Goal: Task Accomplishment & Management: Manage account settings

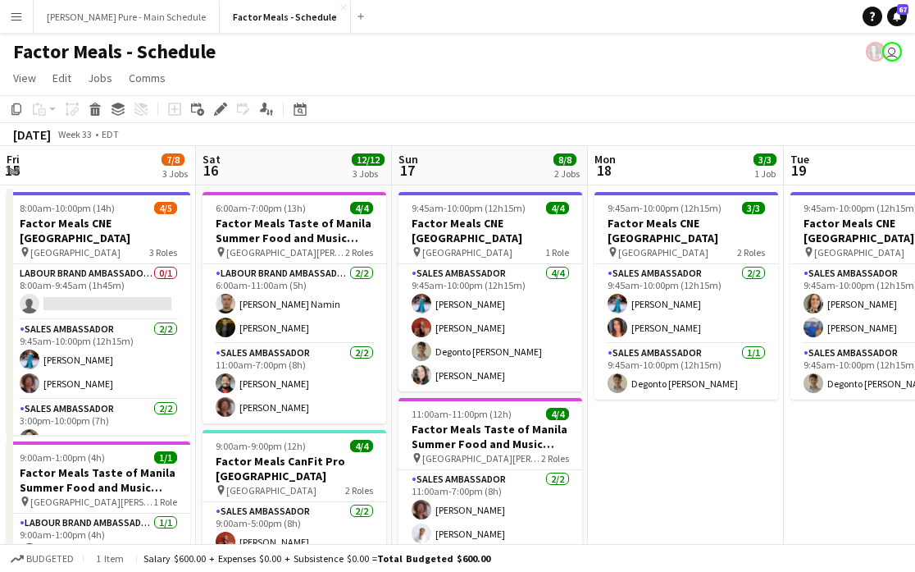
scroll to position [30, 0]
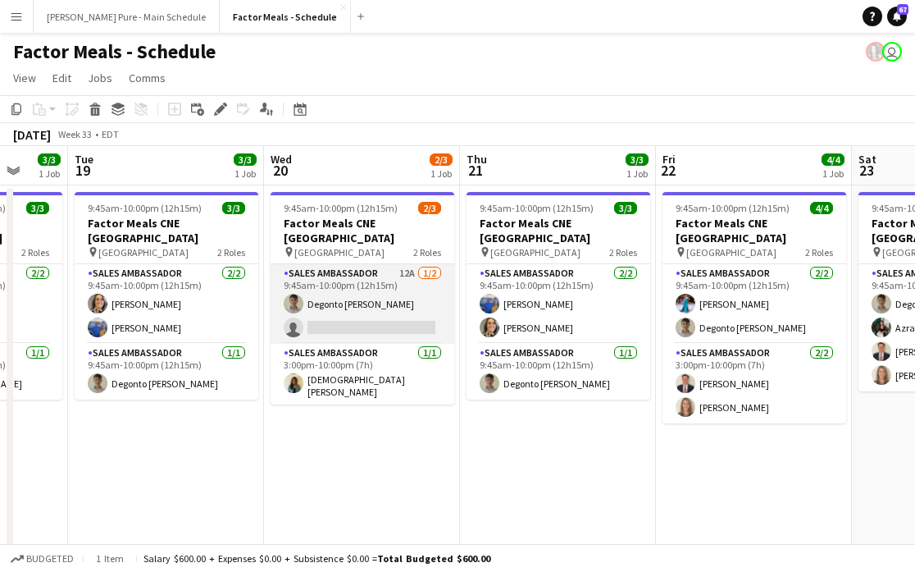
click at [363, 317] on app-card-role "Sales Ambassador 12A [DATE] 9:45am-10:00pm (12h15m) Degonto [PERSON_NAME] singl…" at bounding box center [363, 304] width 184 height 80
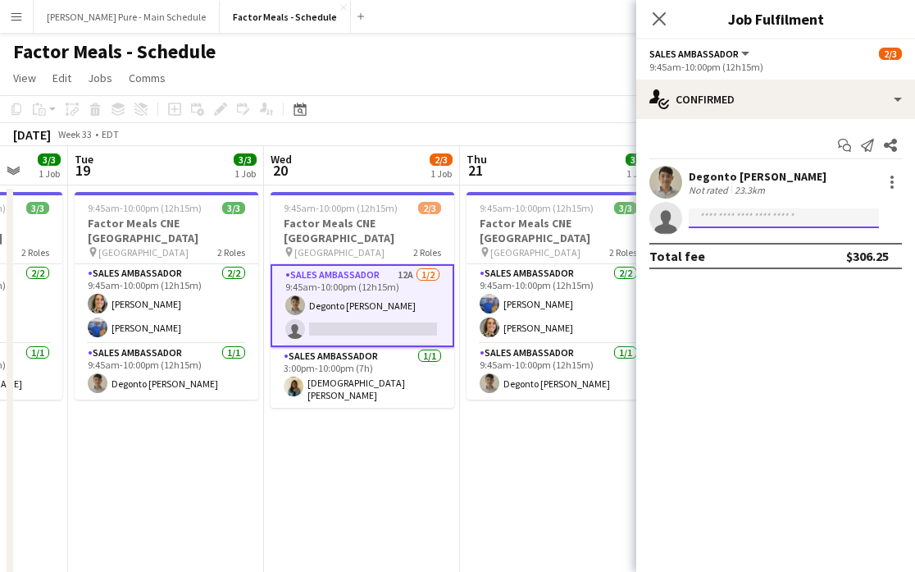
click at [767, 221] on input at bounding box center [784, 218] width 190 height 20
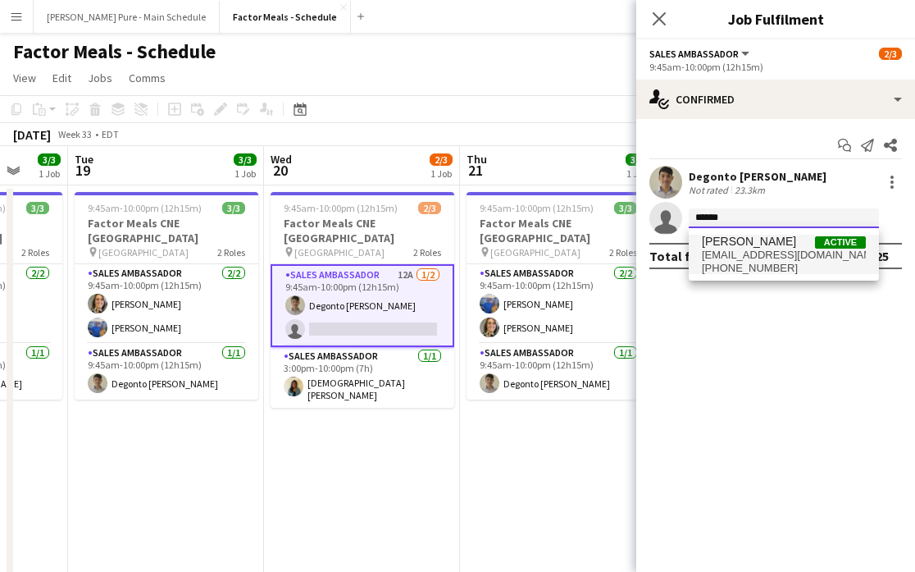
type input "******"
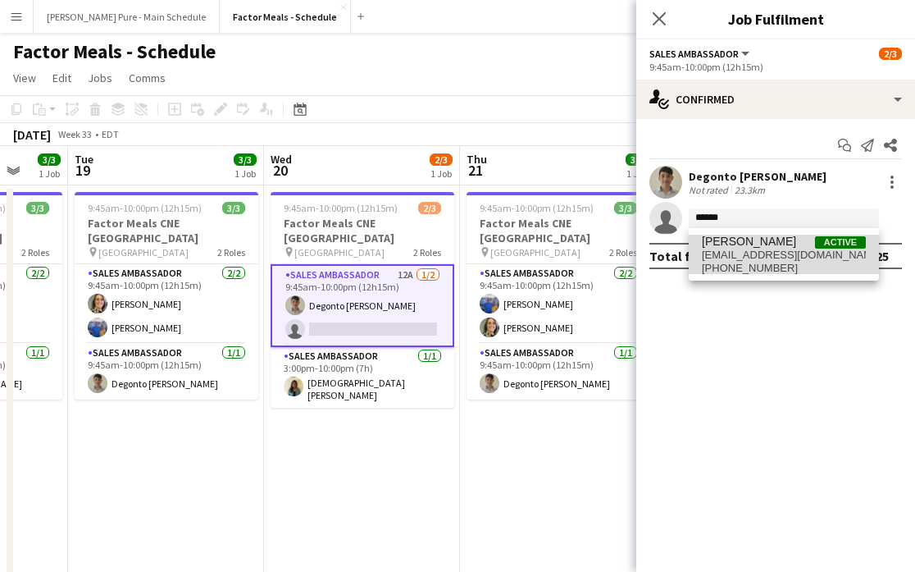
click at [782, 241] on span "[PERSON_NAME]" at bounding box center [749, 242] width 94 height 14
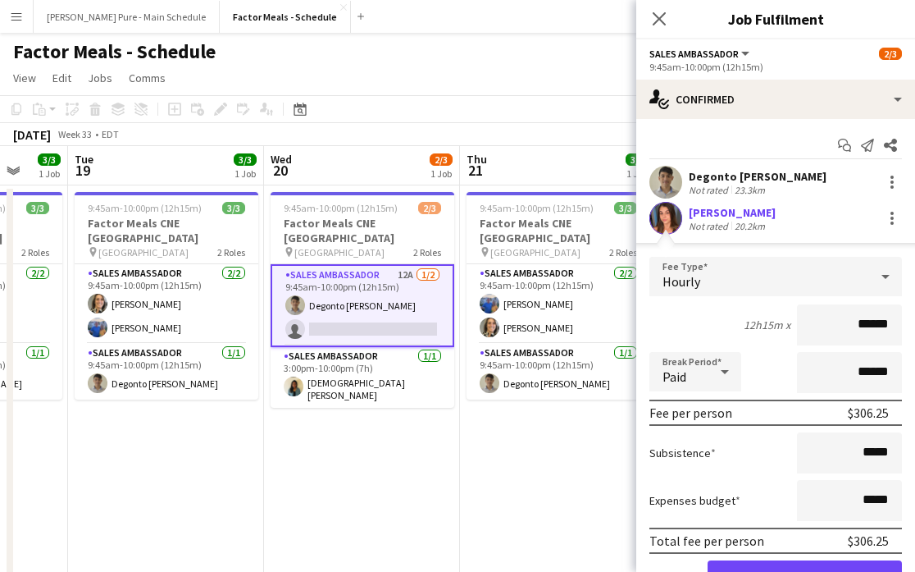
scroll to position [83, 0]
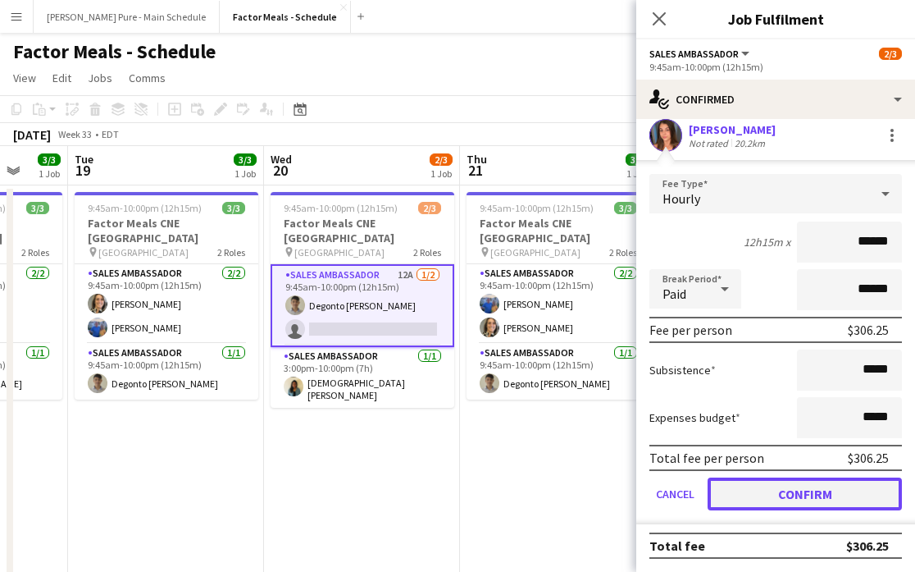
click at [798, 501] on button "Confirm" at bounding box center [805, 493] width 194 height 33
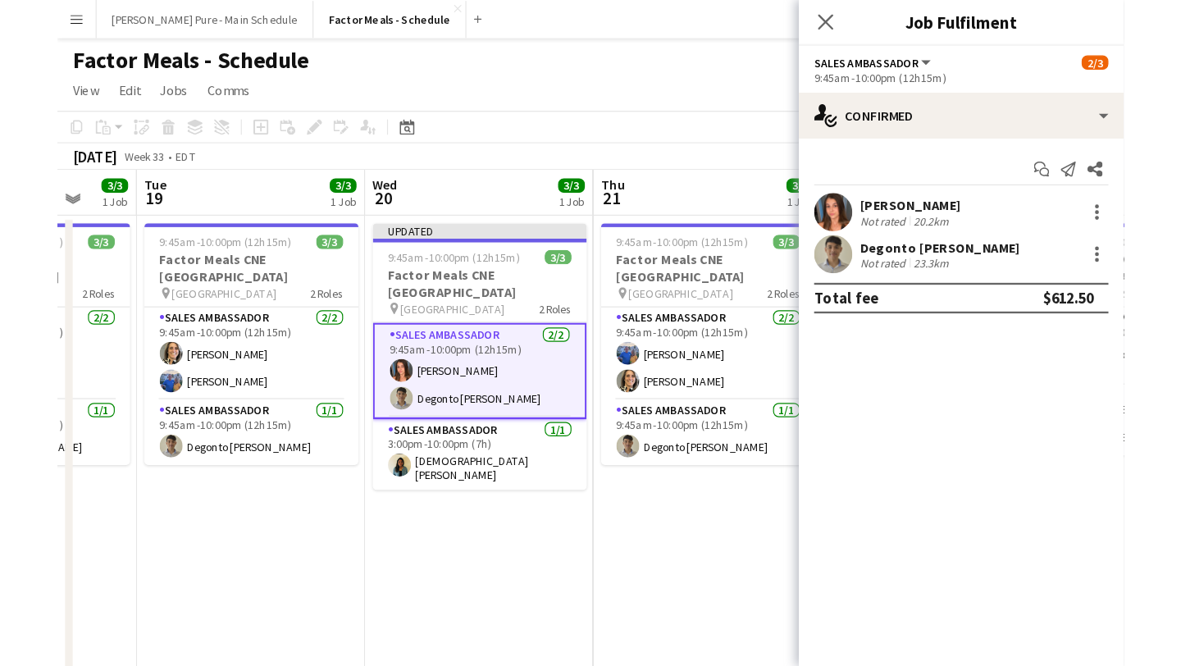
scroll to position [0, 0]
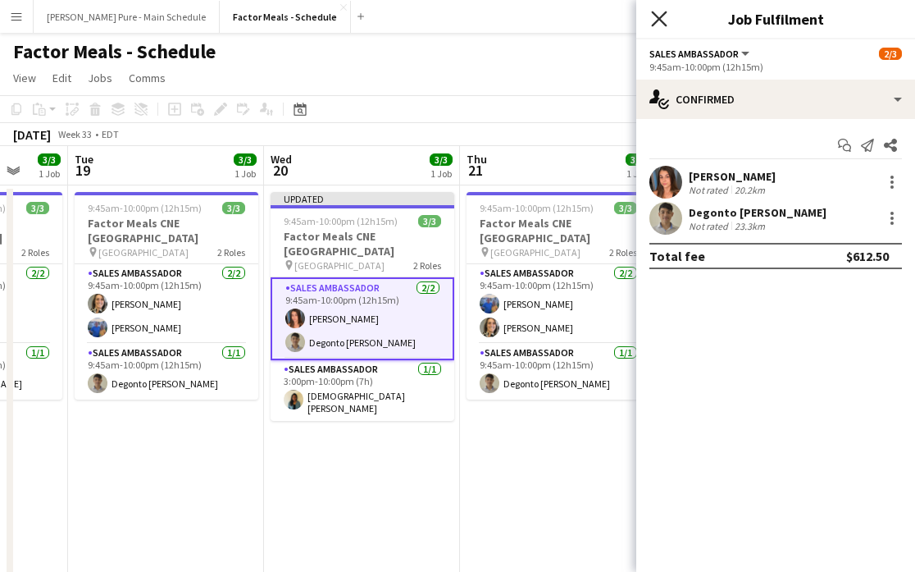
click at [659, 24] on icon "Close pop-in" at bounding box center [659, 19] width 16 height 16
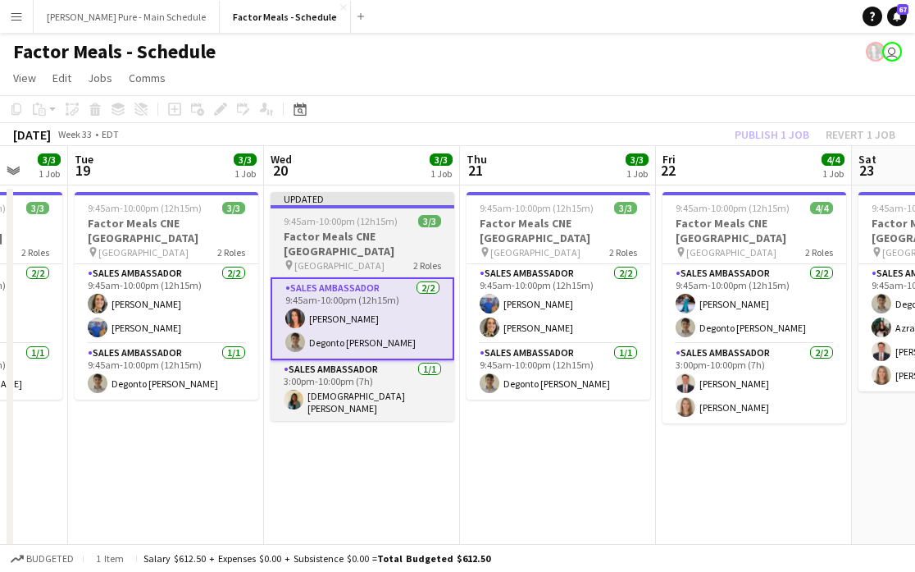
click at [289, 218] on span "9:45am-10:00pm (12h15m)" at bounding box center [341, 221] width 114 height 12
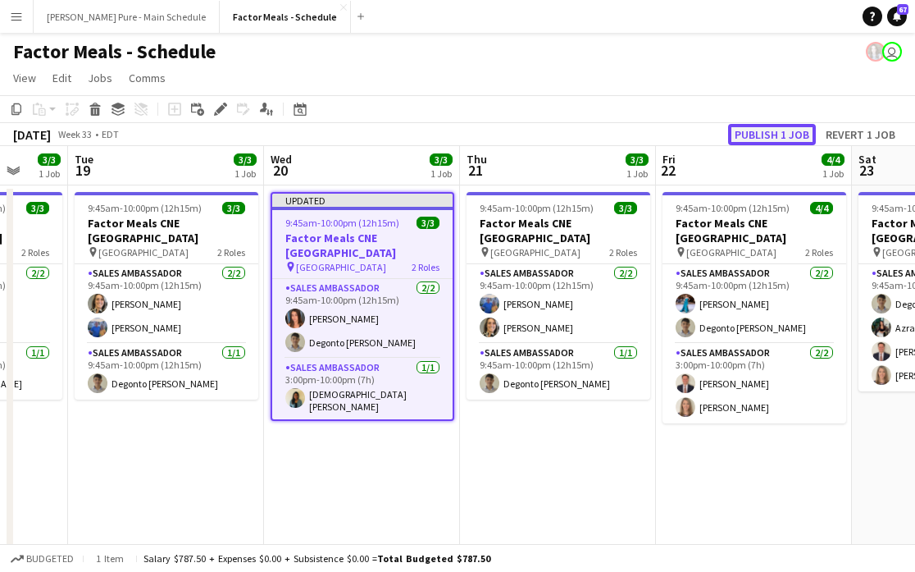
click at [775, 137] on button "Publish 1 job" at bounding box center [772, 134] width 88 height 21
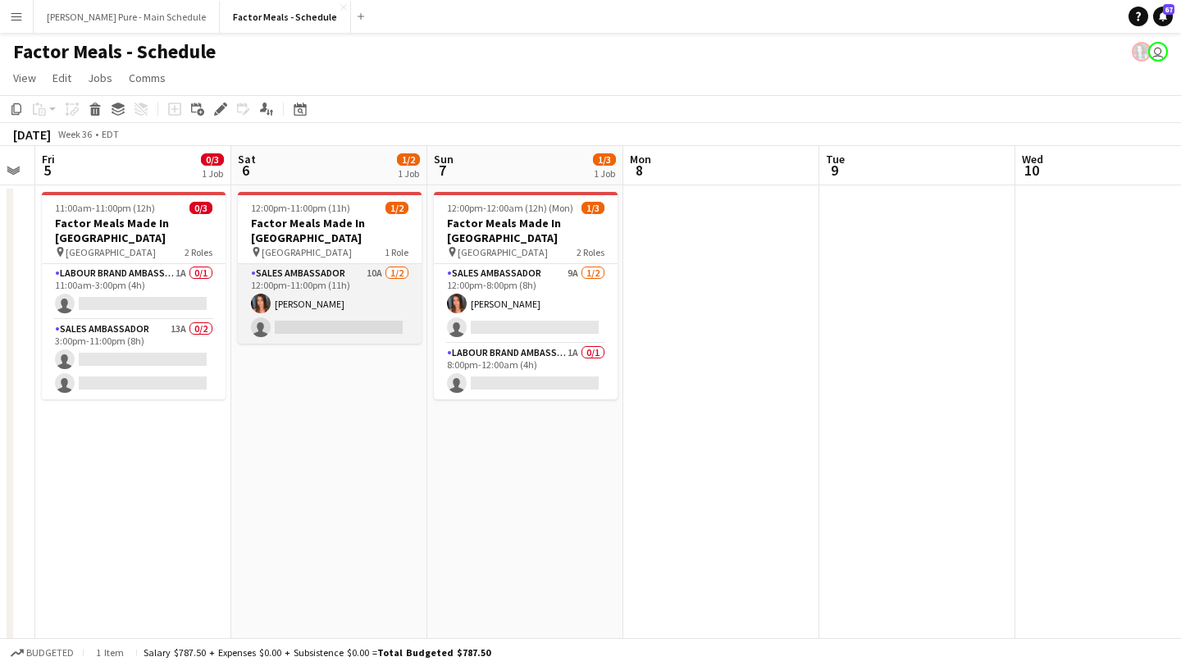
scroll to position [0, 537]
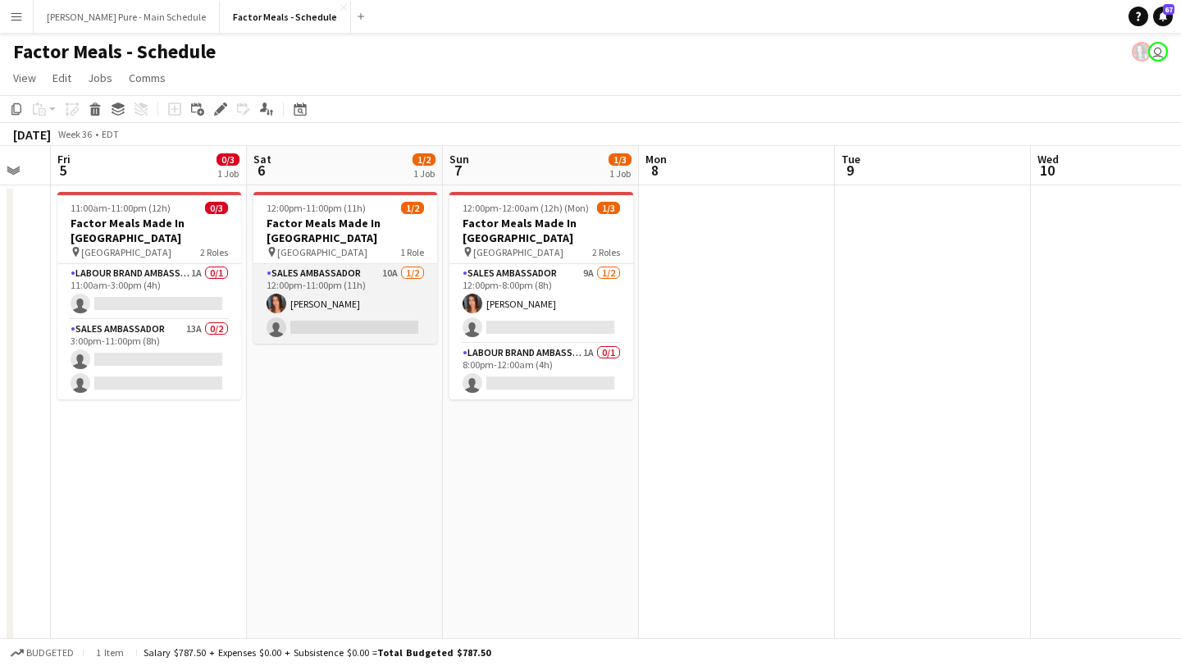
click at [353, 313] on app-card-role "Sales Ambassador 10A 1/2 12:00pm-11:00pm (11h) Sara Thompson single-neutral-act…" at bounding box center [345, 304] width 184 height 80
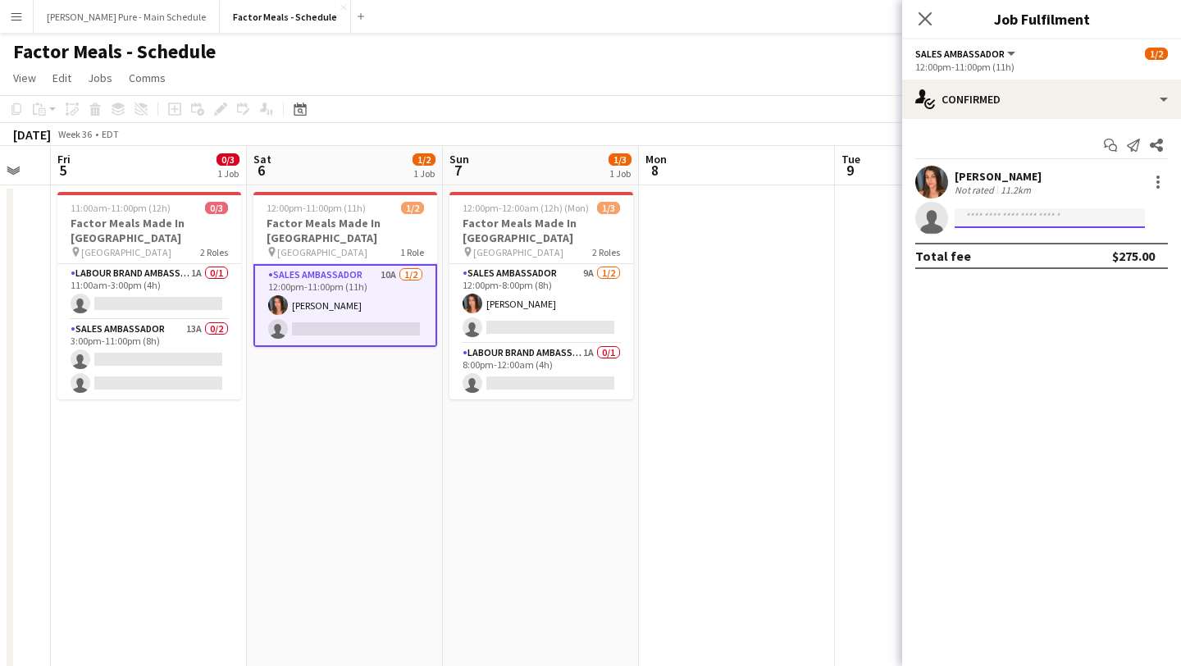
click at [915, 217] on input at bounding box center [1050, 218] width 190 height 20
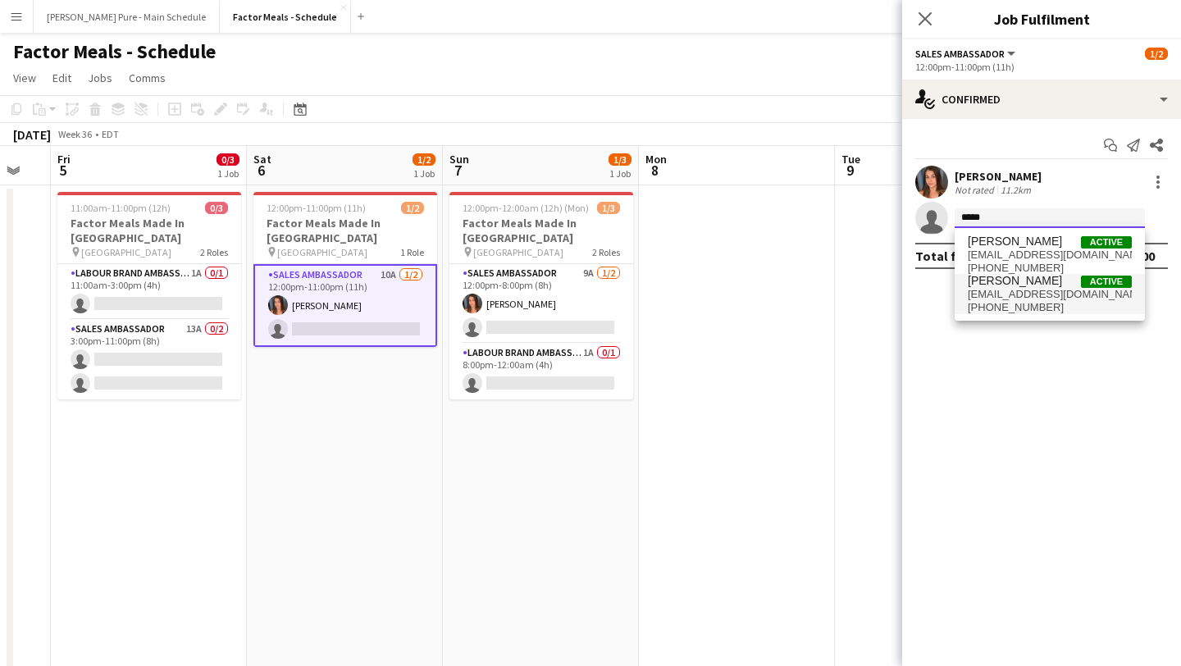
type input "*****"
click at [915, 292] on span "taniastar996@gmail.com" at bounding box center [1050, 294] width 164 height 13
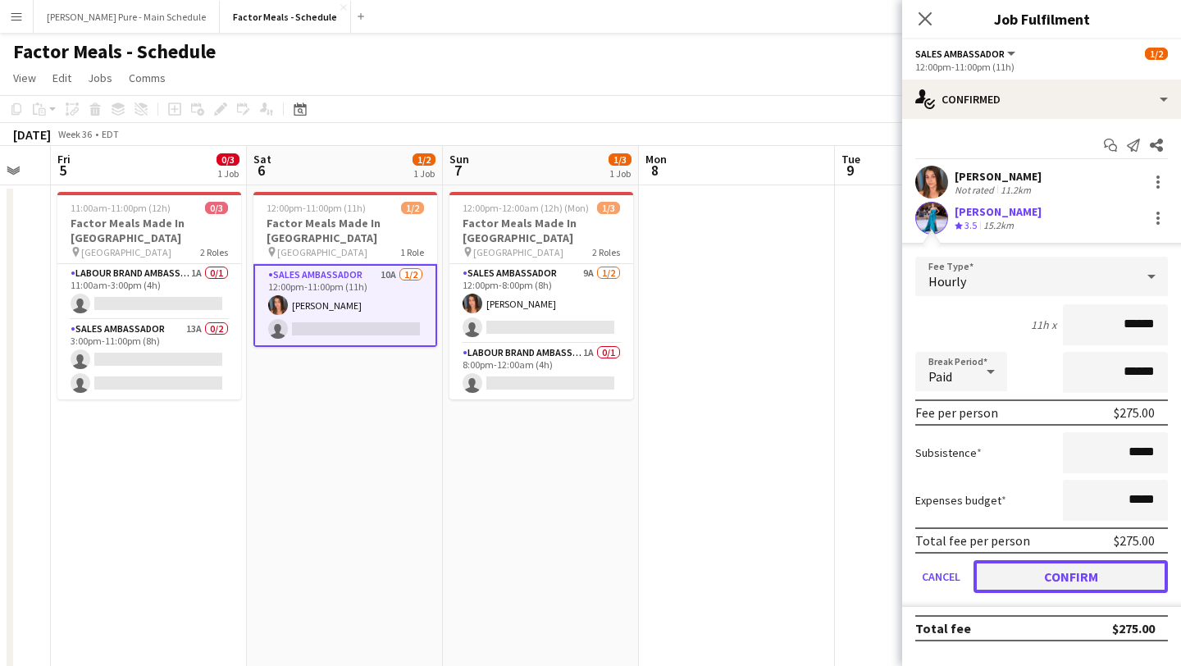
click at [915, 571] on button "Confirm" at bounding box center [1071, 576] width 194 height 33
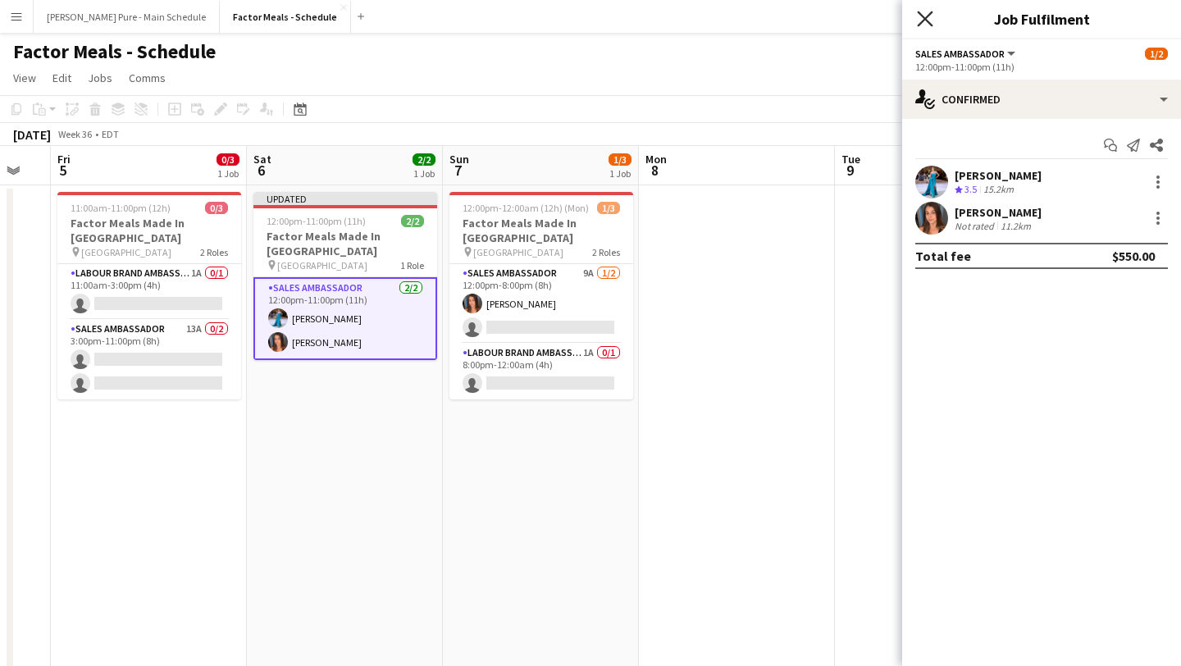
click at [915, 16] on icon at bounding box center [925, 19] width 16 height 16
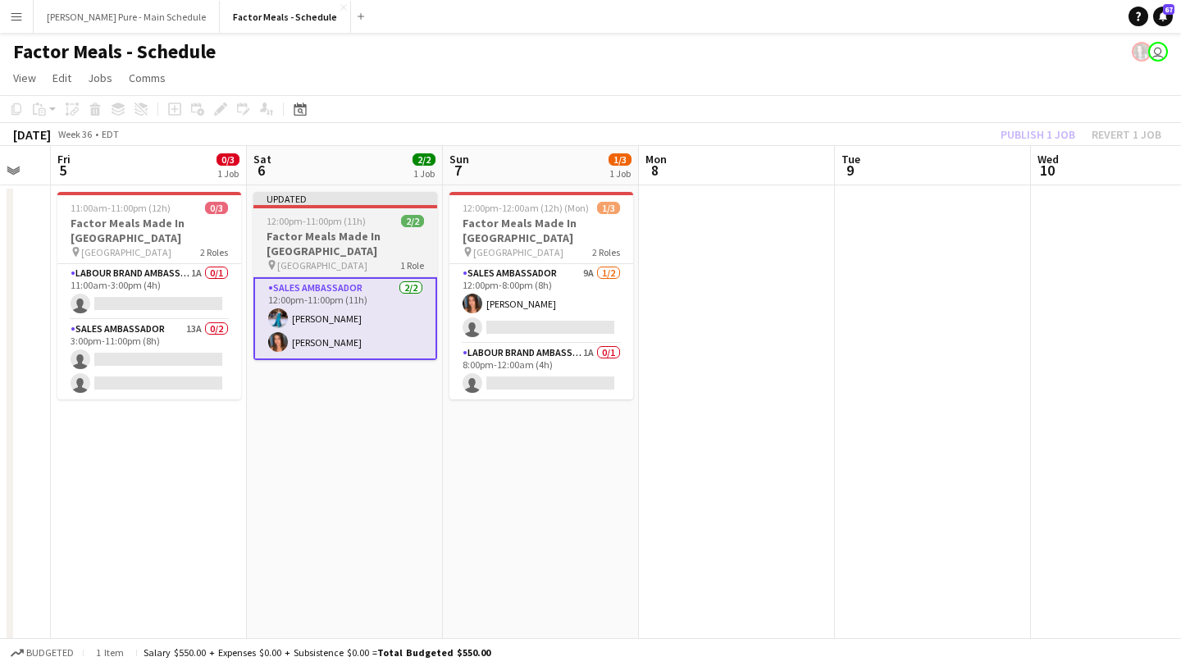
click at [303, 211] on app-job-card "Updated 12:00pm-11:00pm (11h) 2/2 Factor Meals Made In Canada pin Downview Park…" at bounding box center [345, 276] width 184 height 168
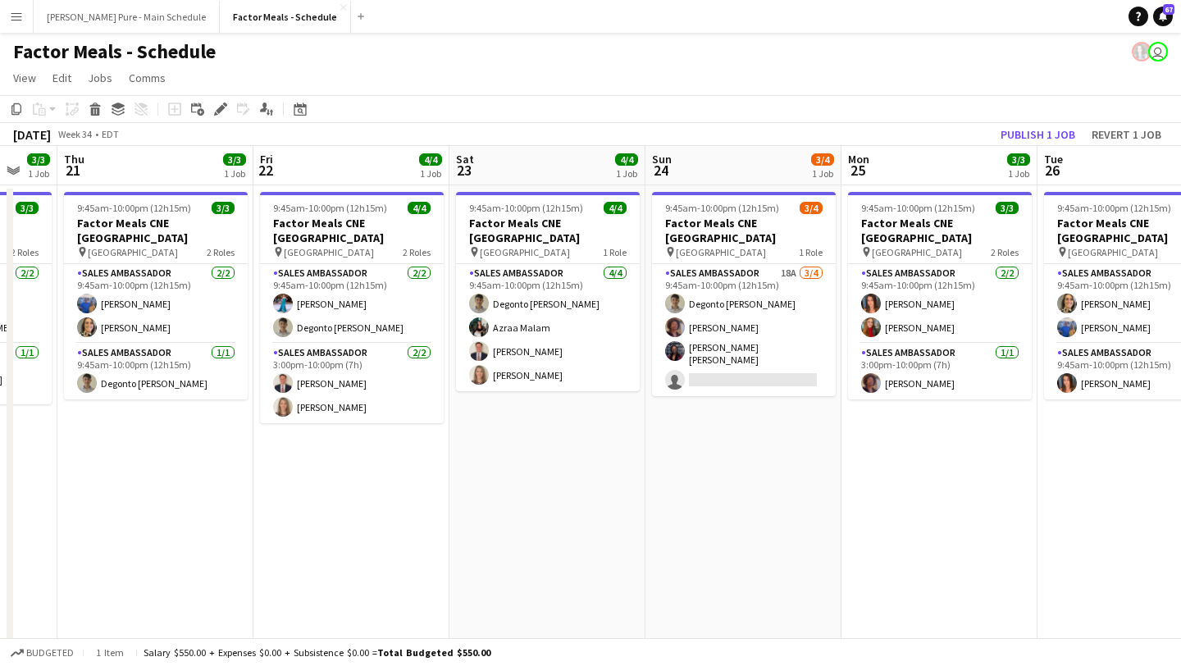
scroll to position [0, 494]
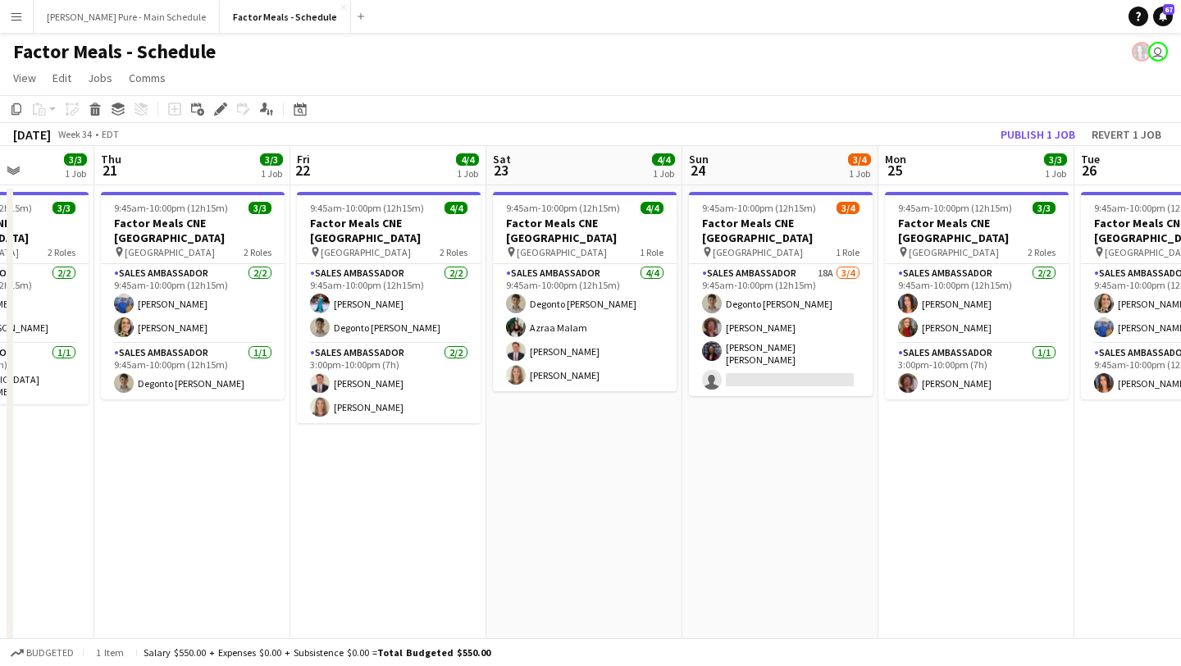
click at [915, 121] on app-toolbar "Copy Paste Paste Command V Paste with crew Command Shift V Paste linked Job Del…" at bounding box center [590, 109] width 1181 height 28
click at [915, 136] on button "Publish 1 job" at bounding box center [1038, 134] width 88 height 21
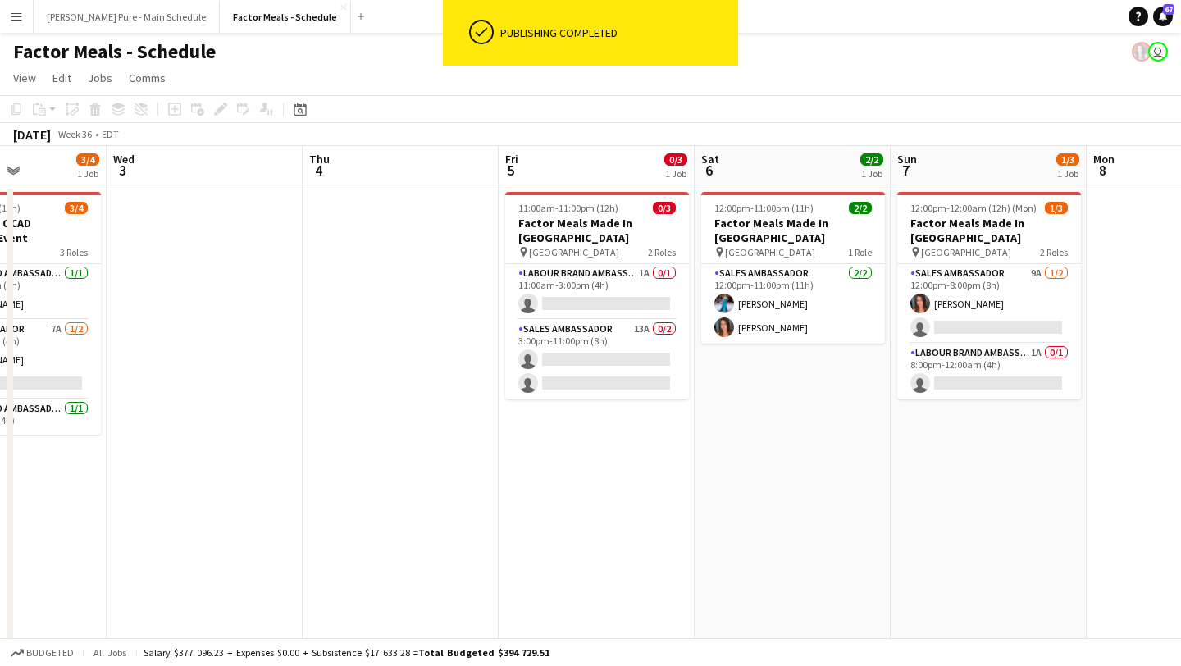
scroll to position [0, 683]
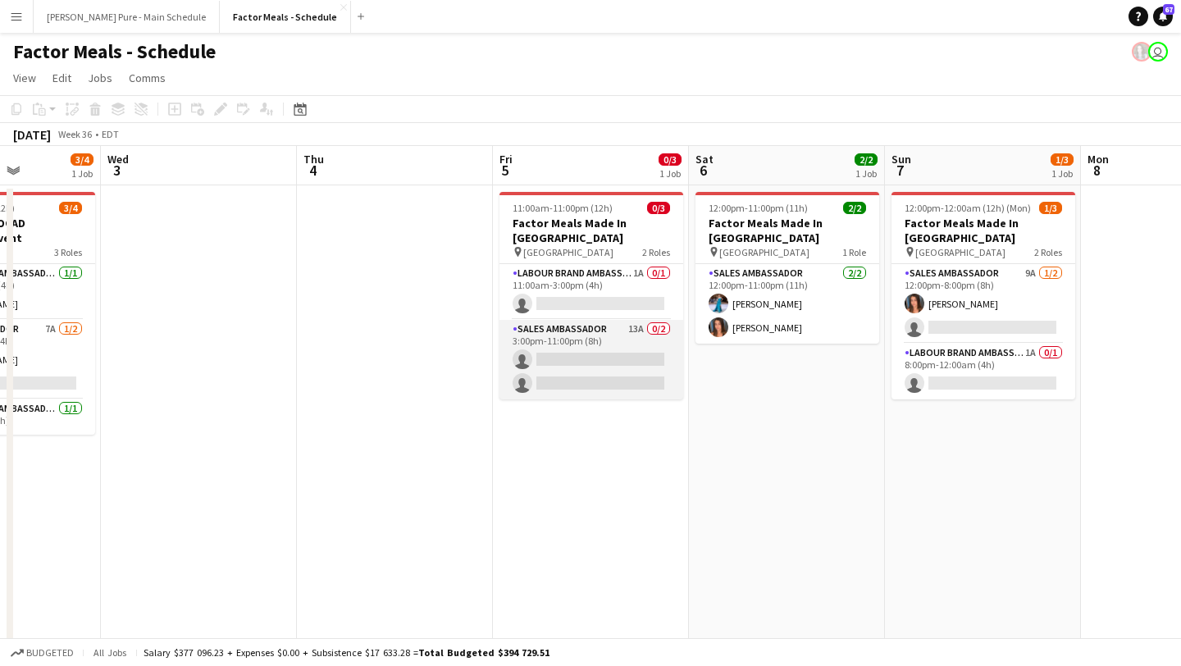
click at [595, 363] on app-card-role "Sales Ambassador 13A 0/2 3:00pm-11:00pm (8h) single-neutral-actions single-neut…" at bounding box center [591, 360] width 184 height 80
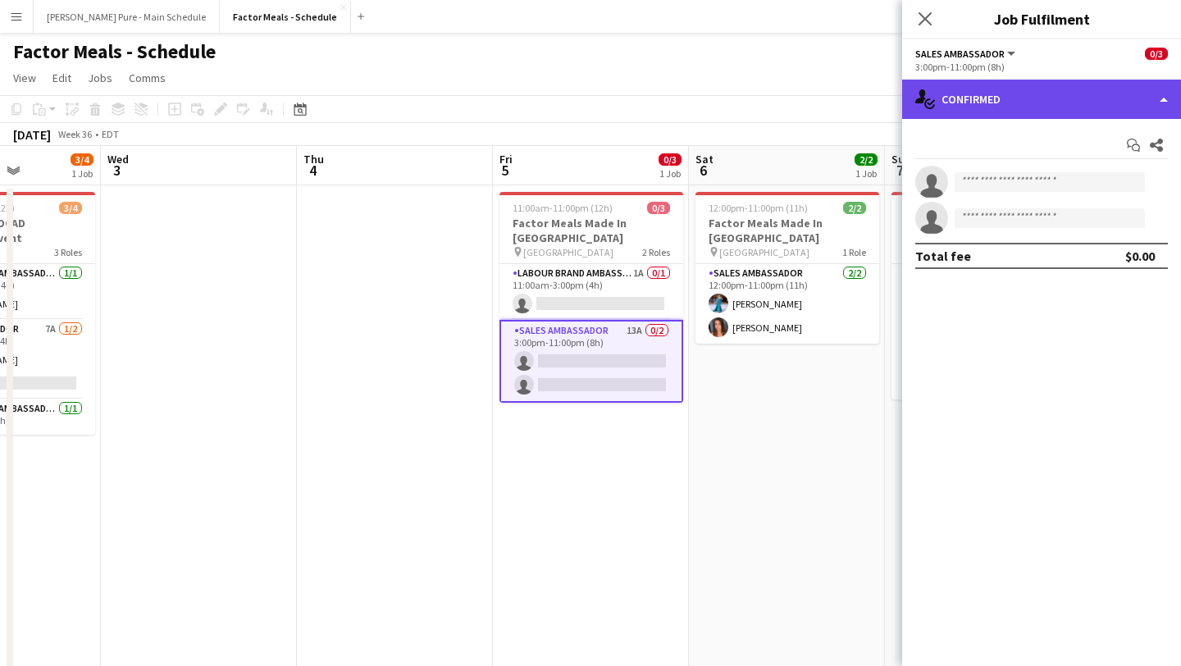
click at [915, 99] on div "single-neutral-actions-check-2 Confirmed" at bounding box center [1041, 99] width 279 height 39
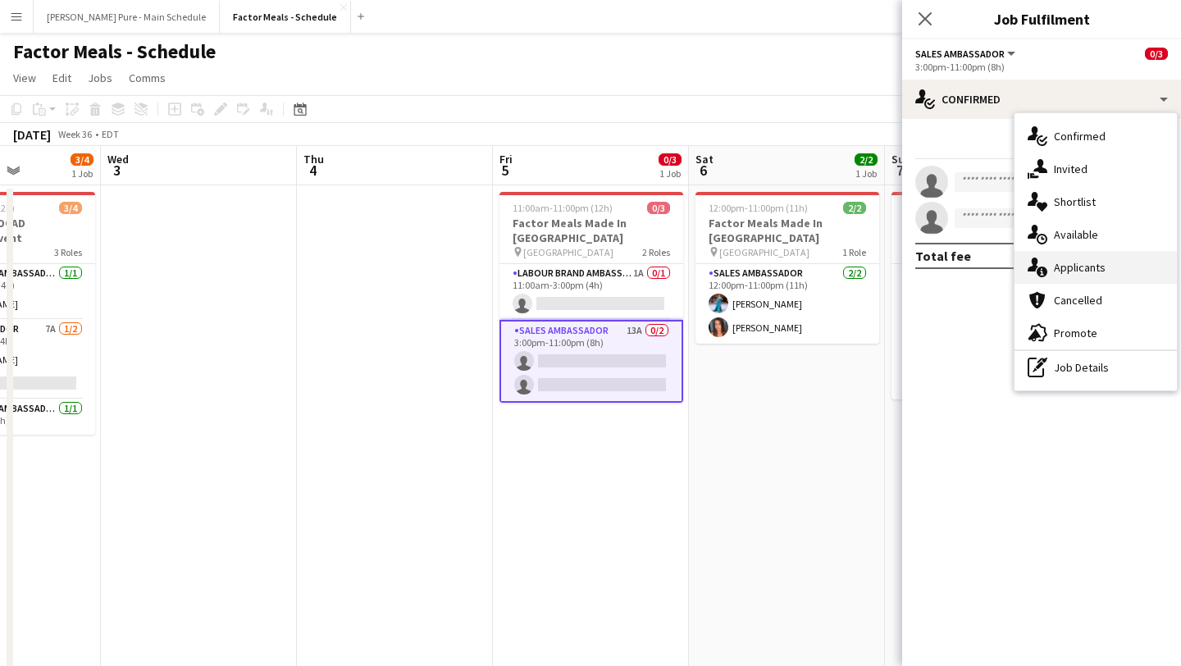
click at [915, 261] on div "single-neutral-actions-information Applicants" at bounding box center [1096, 267] width 162 height 33
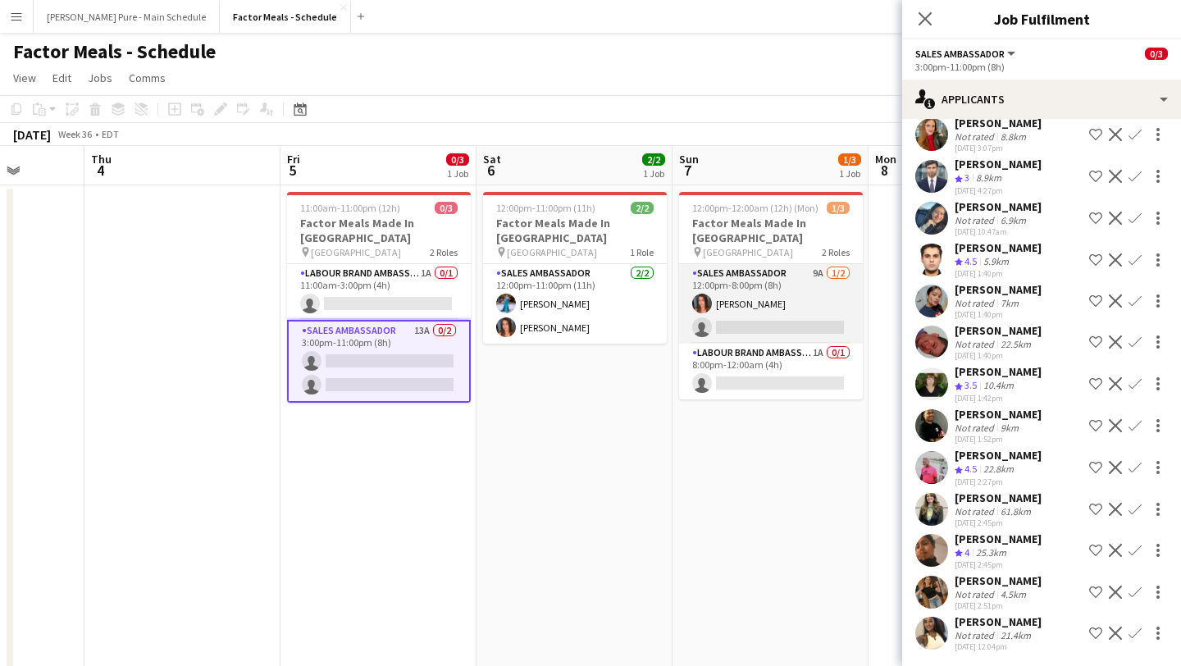
scroll to position [0, 504]
click at [815, 317] on app-card-role "Sales Ambassador 9A 1/2 12:00pm-8:00pm (8h) Sara Thompson single-neutral-actions" at bounding box center [770, 304] width 184 height 80
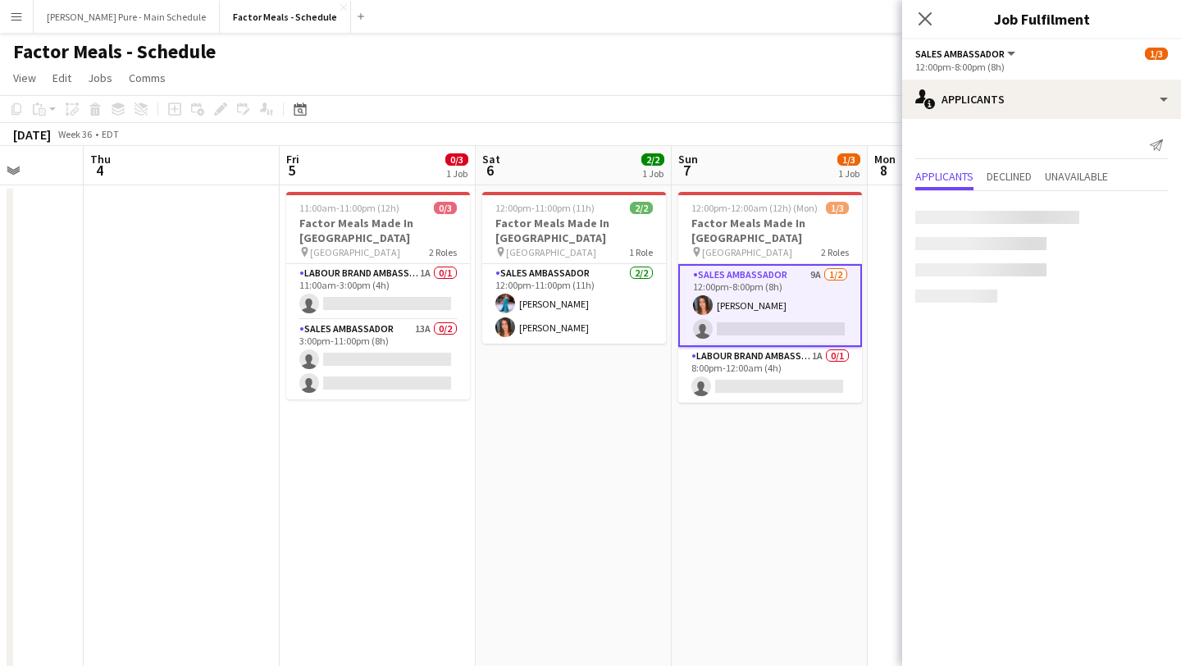
scroll to position [0, 0]
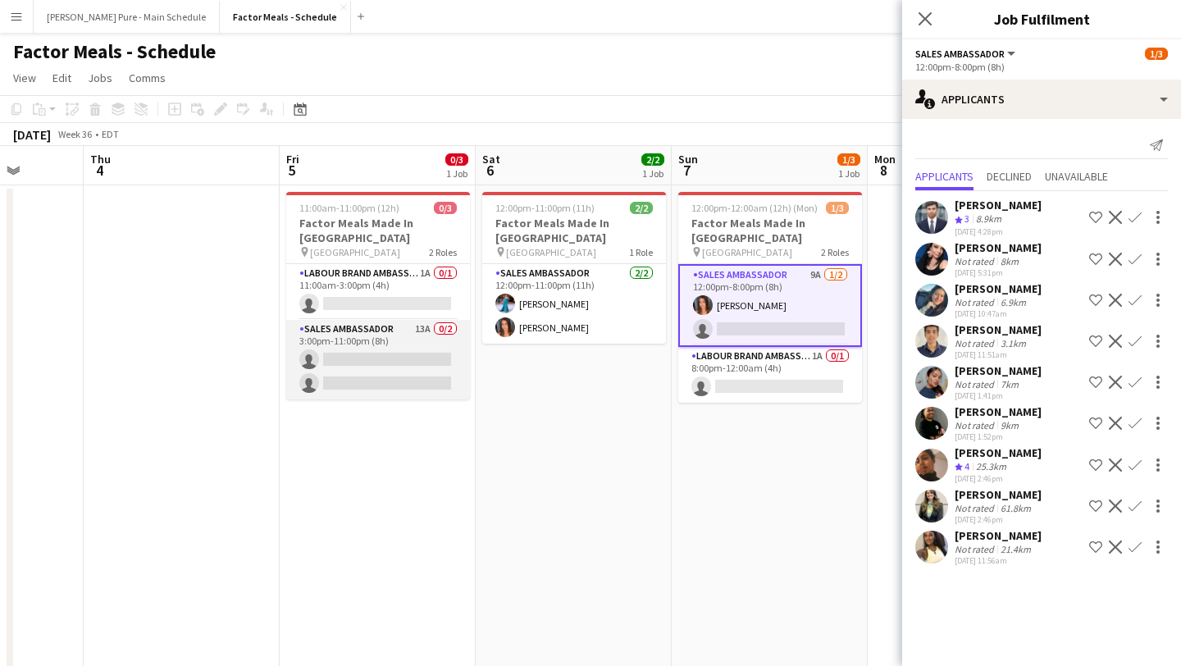
click at [410, 344] on app-card-role "Sales Ambassador 13A 0/2 3:00pm-11:00pm (8h) single-neutral-actions single-neut…" at bounding box center [378, 360] width 184 height 80
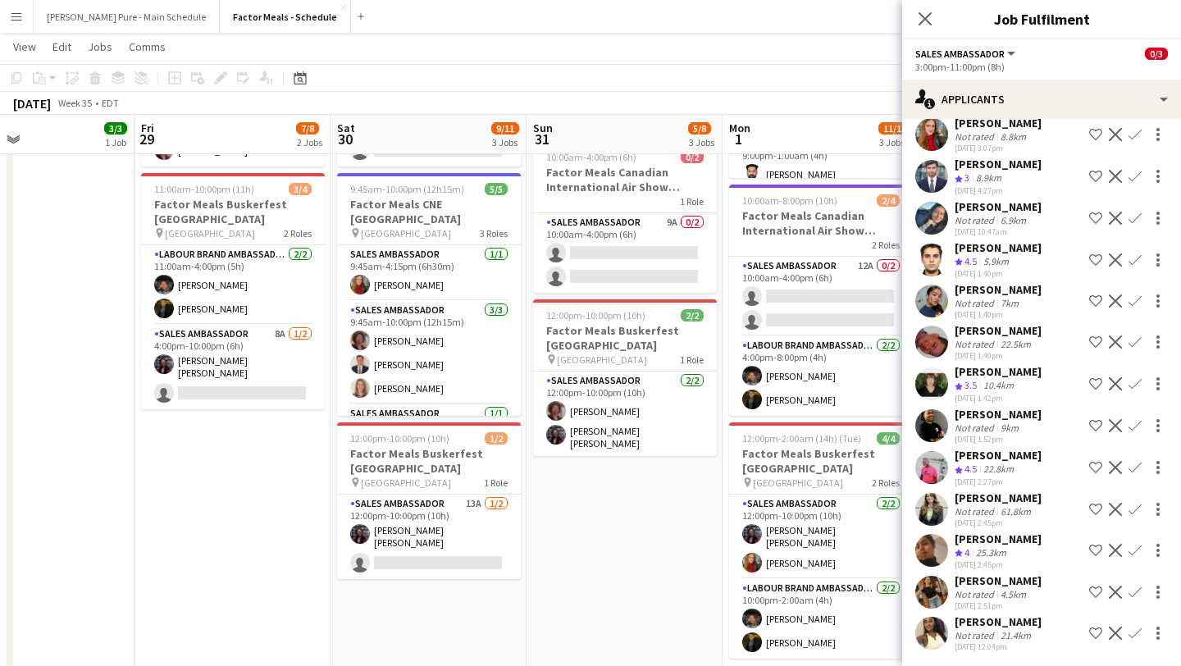
scroll to position [248, 0]
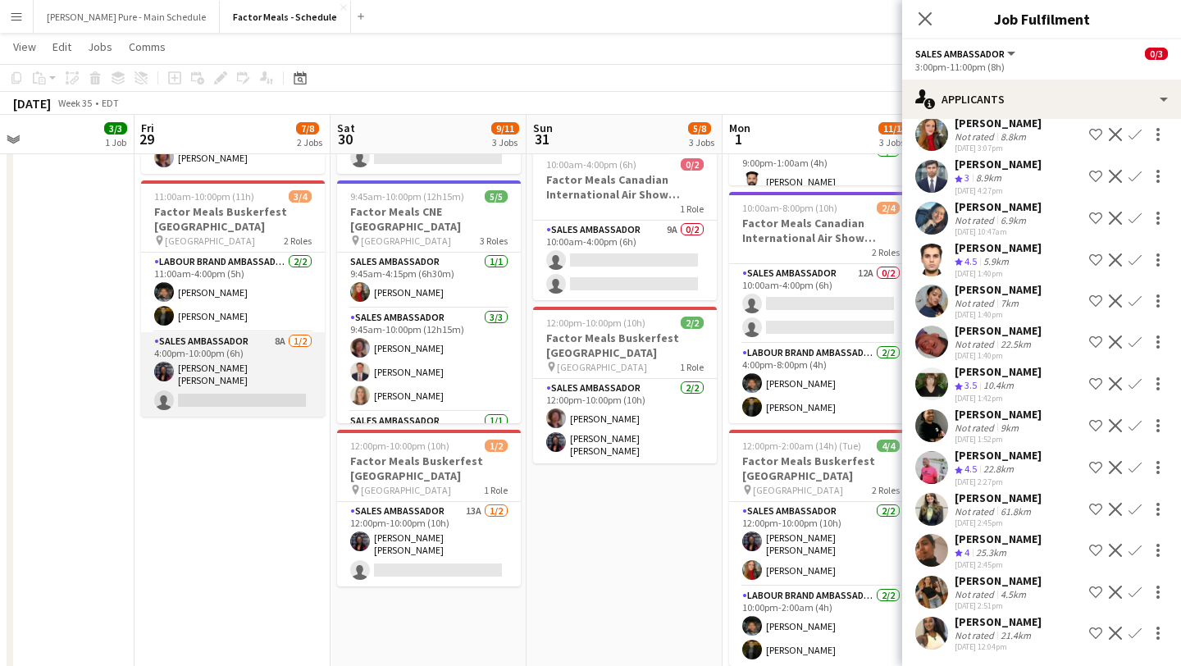
click at [266, 375] on app-card-role "Sales Ambassador 8A 1/2 4:00pm-10:00pm (6h) Joyce Silva Desmond single-neutral-…" at bounding box center [233, 374] width 184 height 84
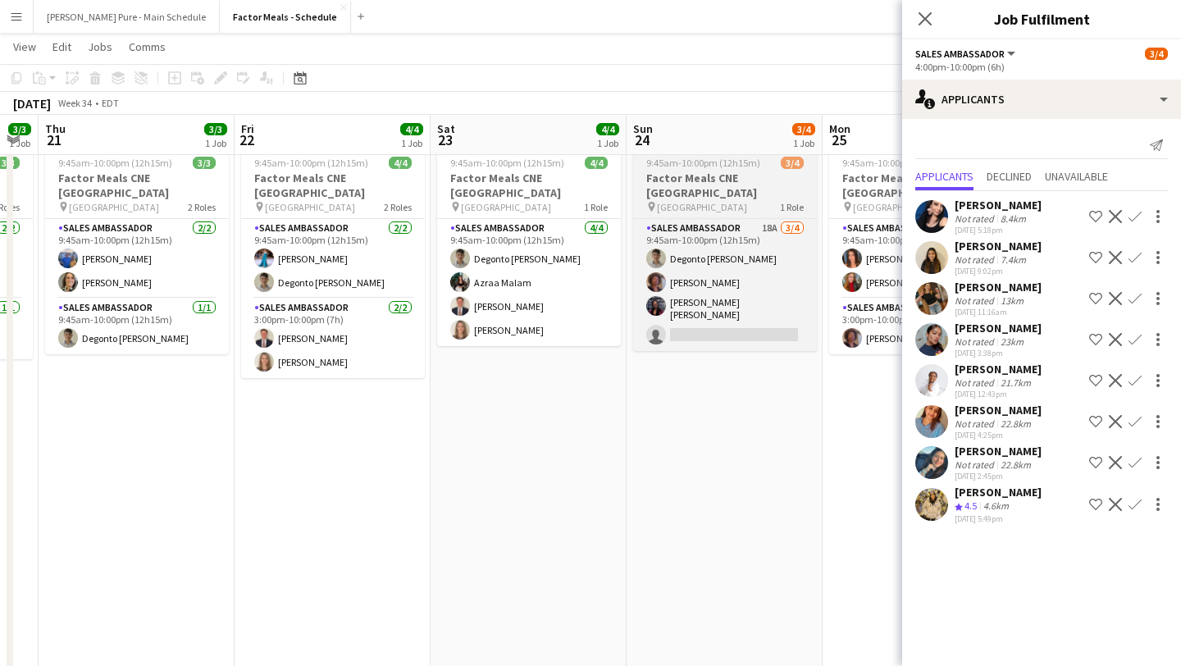
scroll to position [0, 554]
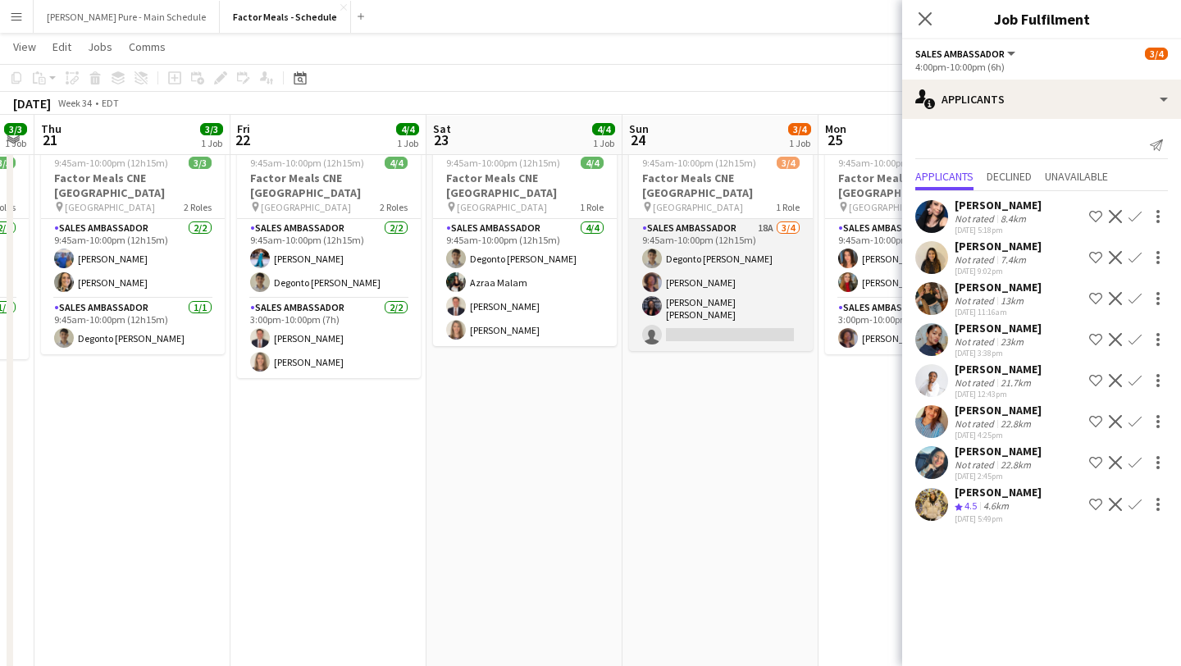
click at [702, 307] on app-card-role "Sales Ambassador 18A 3/4 9:45am-10:00pm (12h15m) Degonto Mazumder Destiny Konde…" at bounding box center [721, 285] width 184 height 132
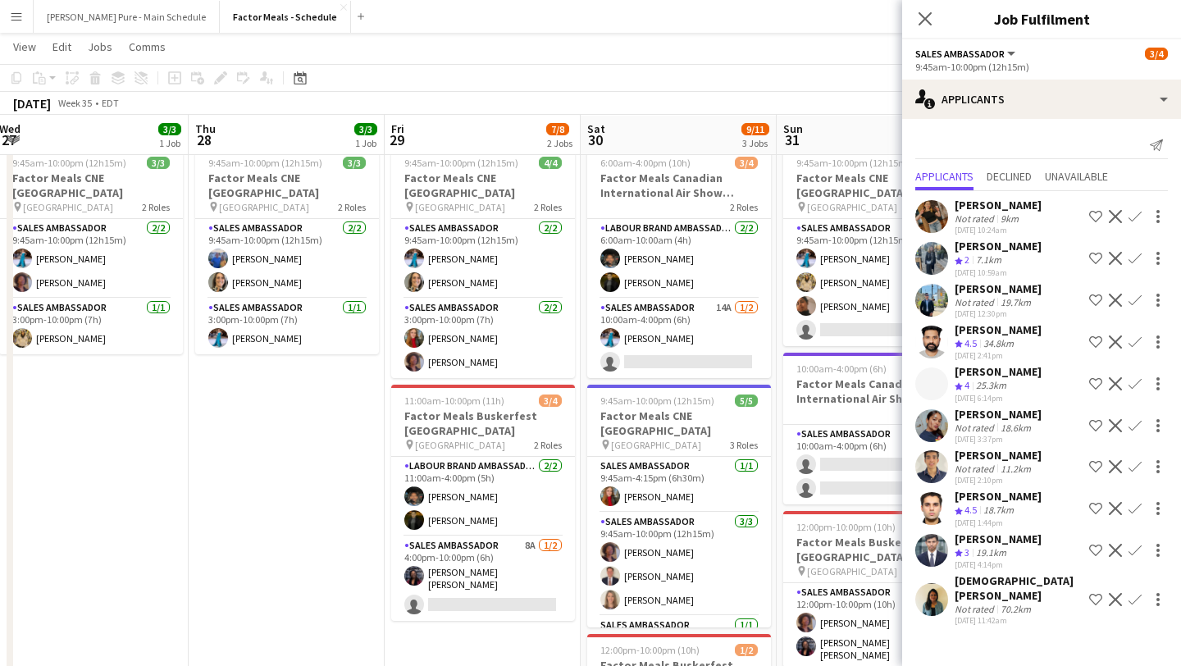
scroll to position [0, 644]
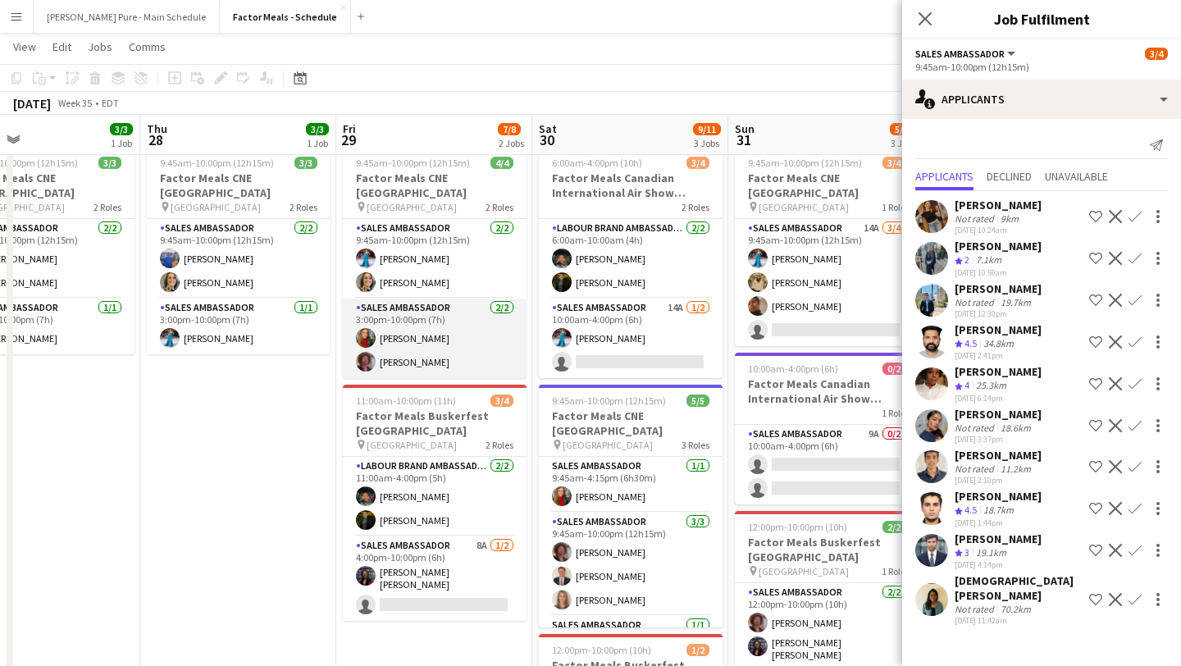
click at [468, 337] on app-card-role "Sales Ambassador 2/2 3:00pm-10:00pm (7h) Adeliia Hrechaniuk Destiny Kondell" at bounding box center [435, 339] width 184 height 80
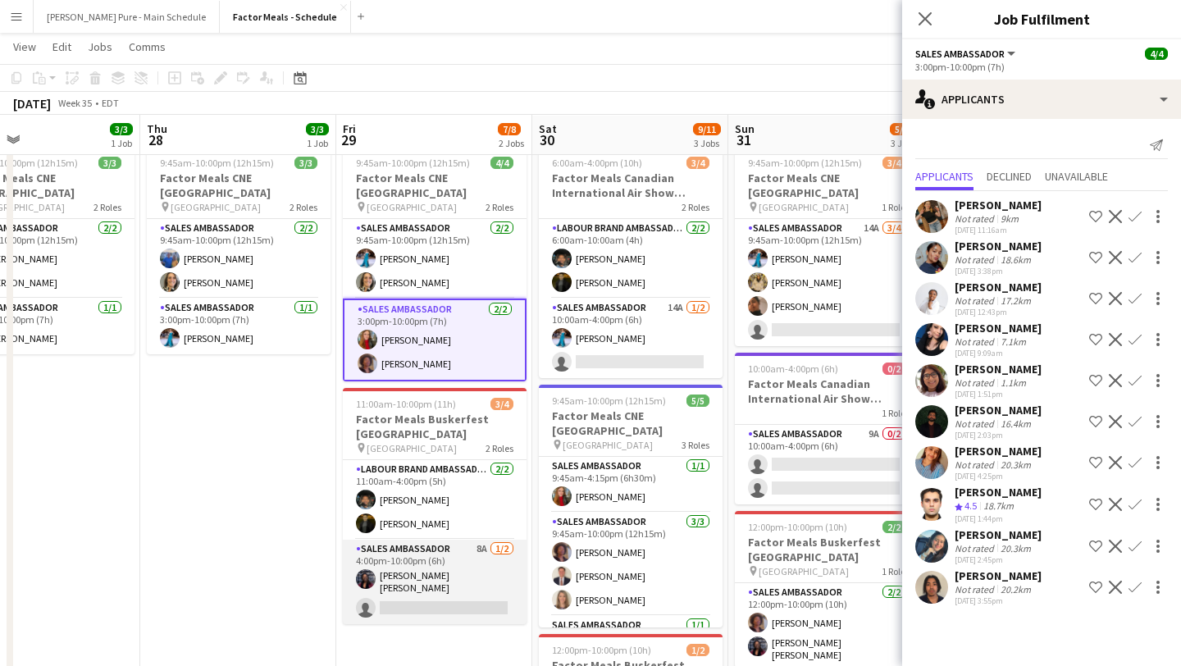
click at [431, 571] on app-card-role "Sales Ambassador 8A 1/2 4:00pm-10:00pm (6h) Joyce Silva Desmond single-neutral-…" at bounding box center [435, 582] width 184 height 84
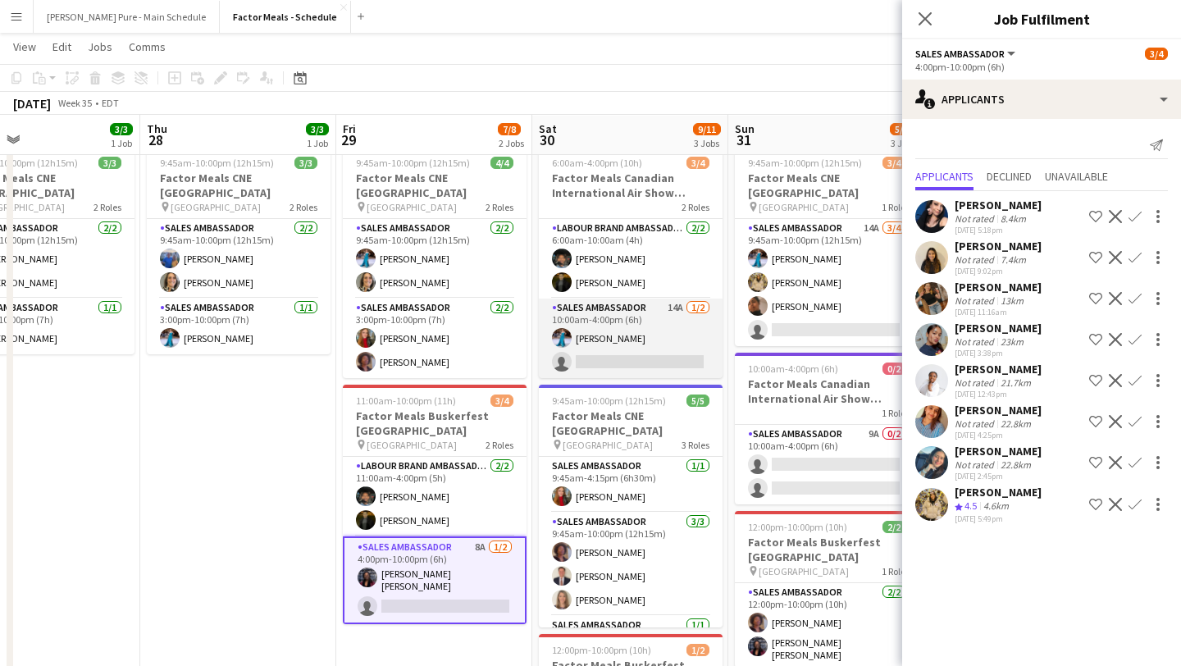
scroll to position [0, 643]
click at [641, 343] on app-card-role "Sales Ambassador 14A 1/2 10:00am-4:00pm (6h) Tania Sharma single-neutral-actions" at bounding box center [632, 339] width 184 height 80
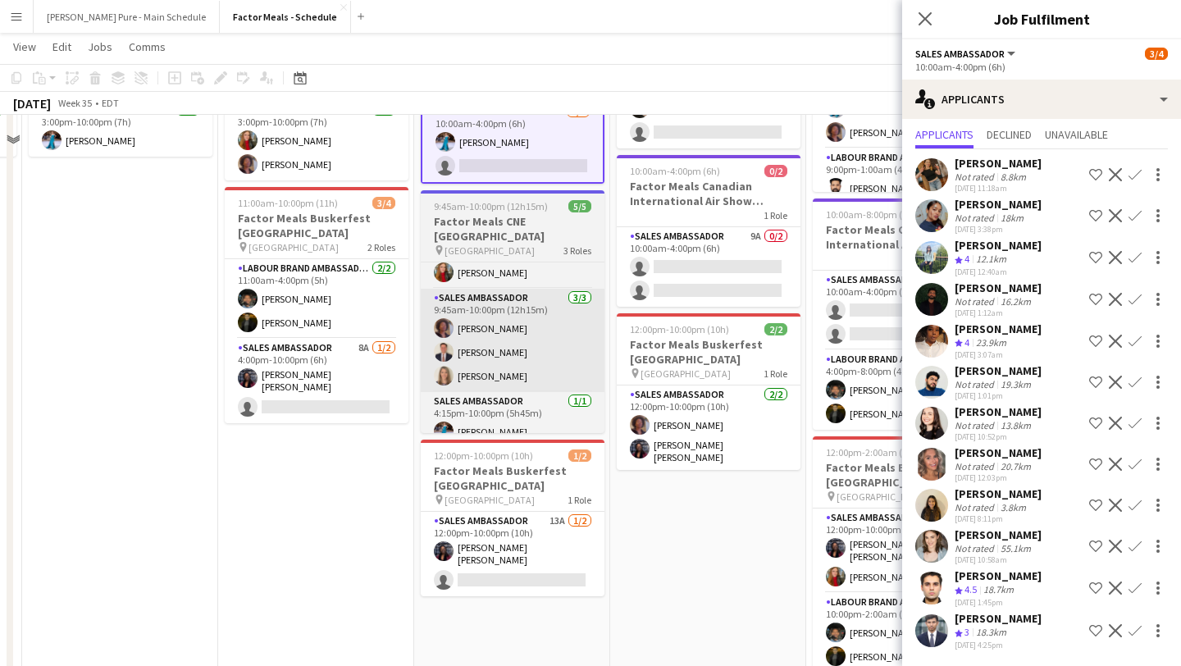
scroll to position [253, 0]
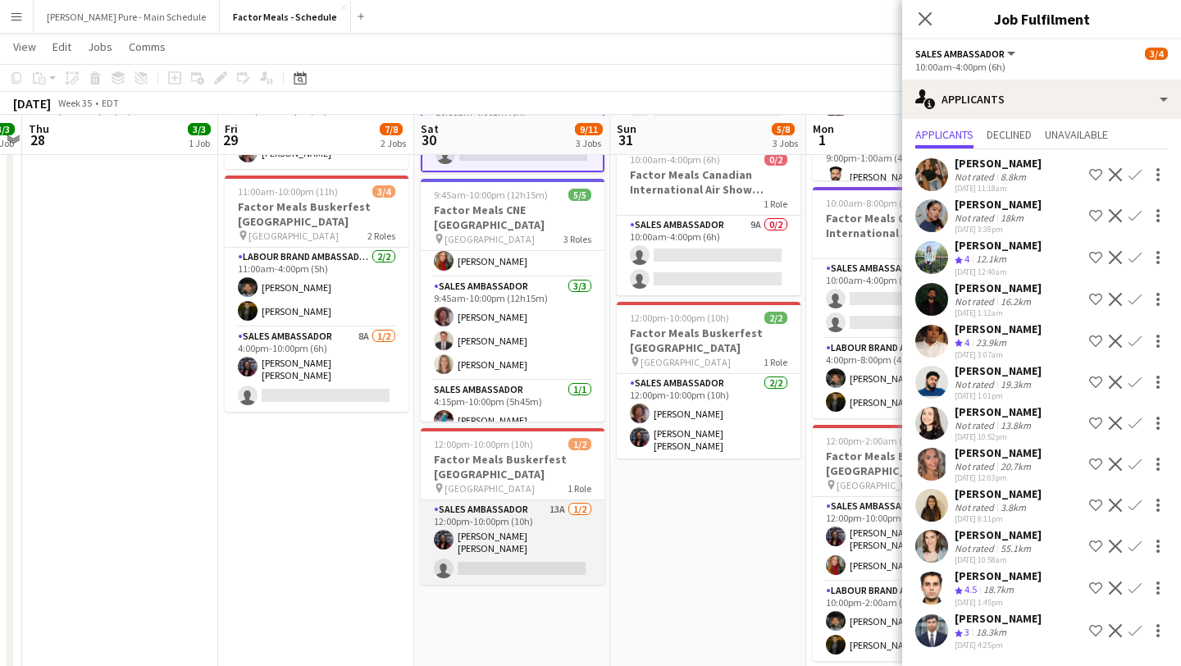
click at [513, 548] on app-card-role "Sales Ambassador 13A 1/2 12:00pm-10:00pm (10h) Joyce Silva Desmond single-neutr…" at bounding box center [513, 542] width 184 height 84
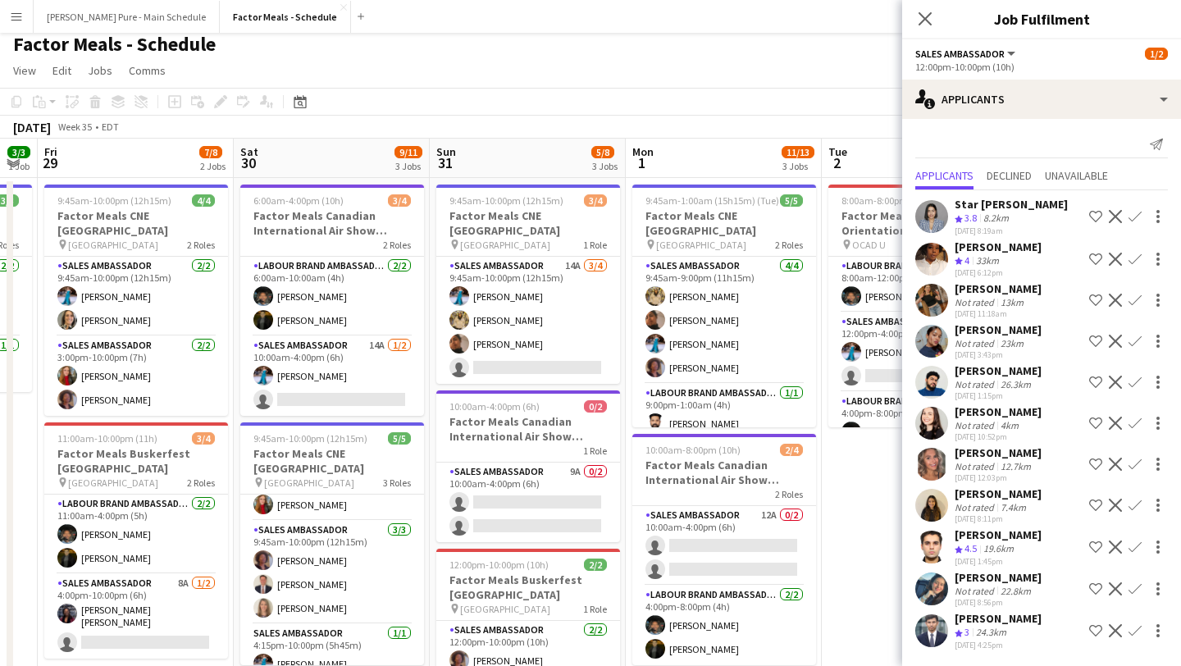
scroll to position [0, 0]
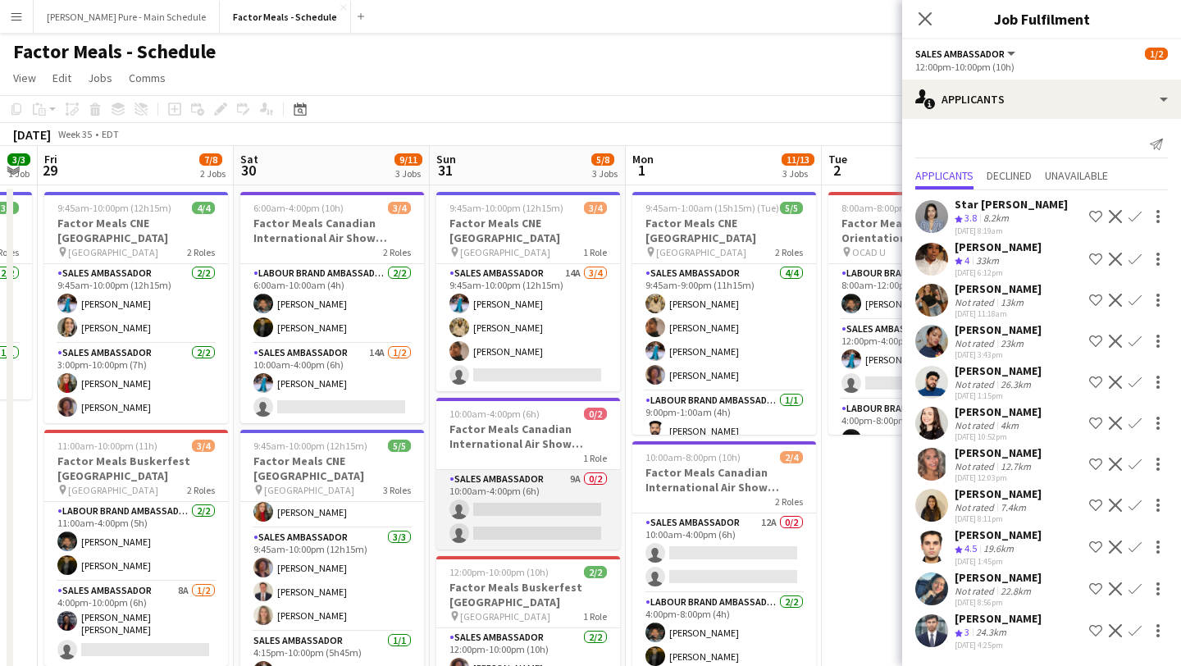
click at [535, 497] on app-card-role "Sales Ambassador 9A 0/2 10:00am-4:00pm (6h) single-neutral-actions single-neutr…" at bounding box center [528, 510] width 184 height 80
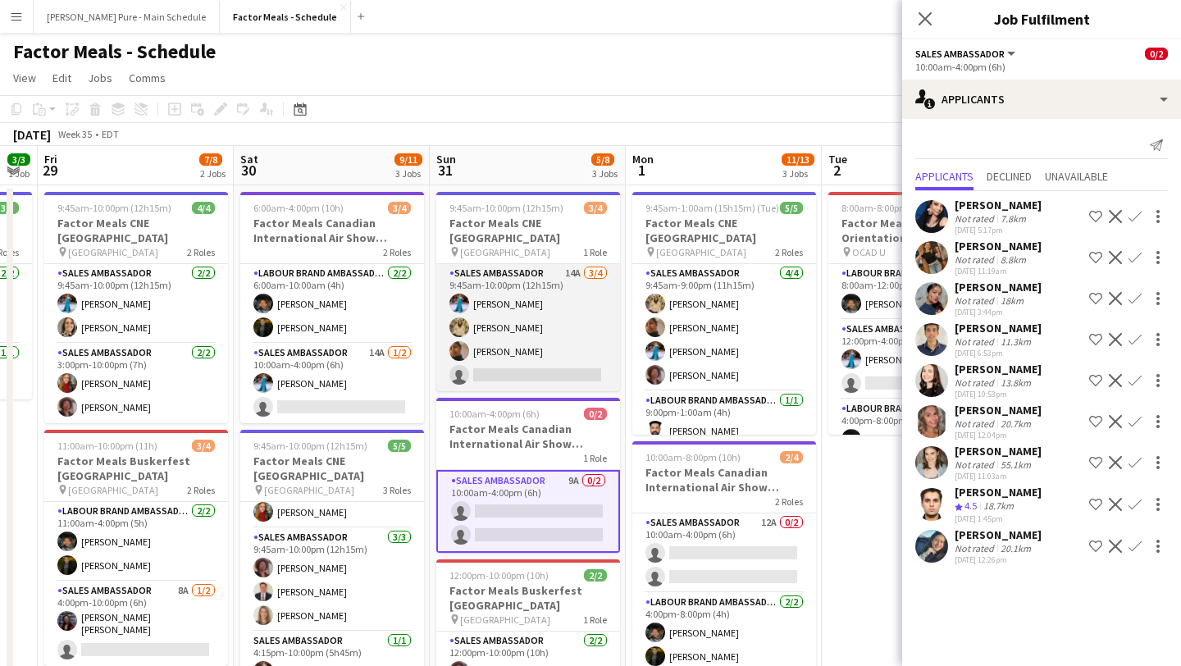
click at [531, 353] on app-card-role "Sales Ambassador 14A 3/4 9:45am-10:00pm (12h15m) Tania Sharma Samira Nuri Navpr…" at bounding box center [528, 327] width 184 height 127
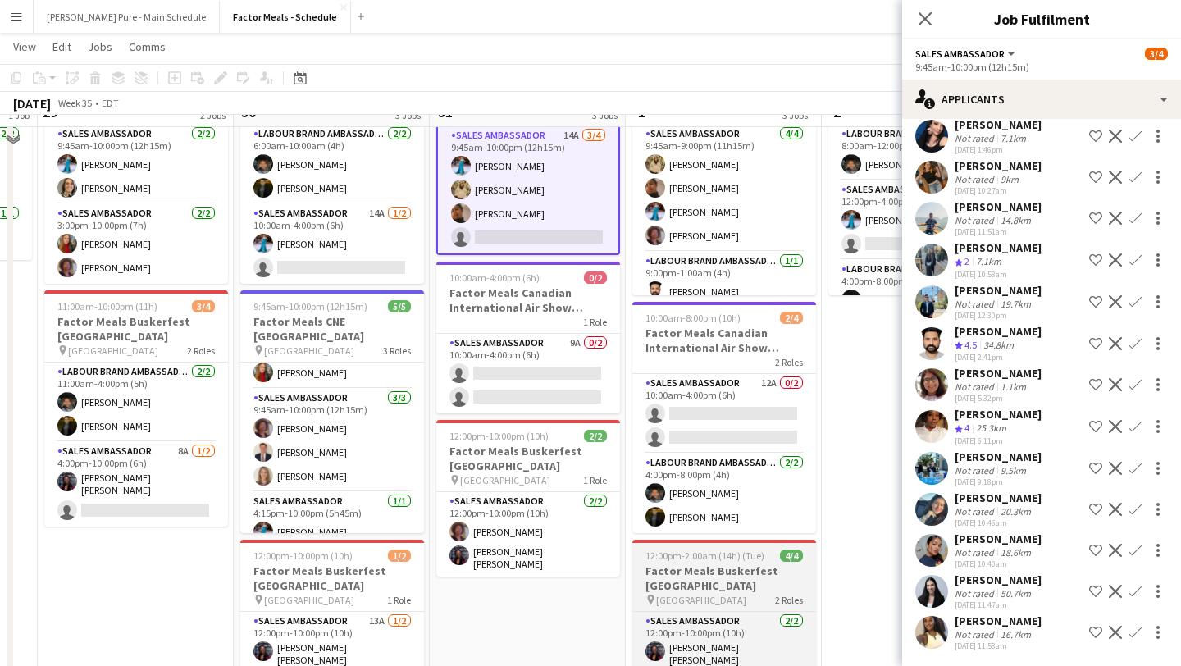
scroll to position [107, 0]
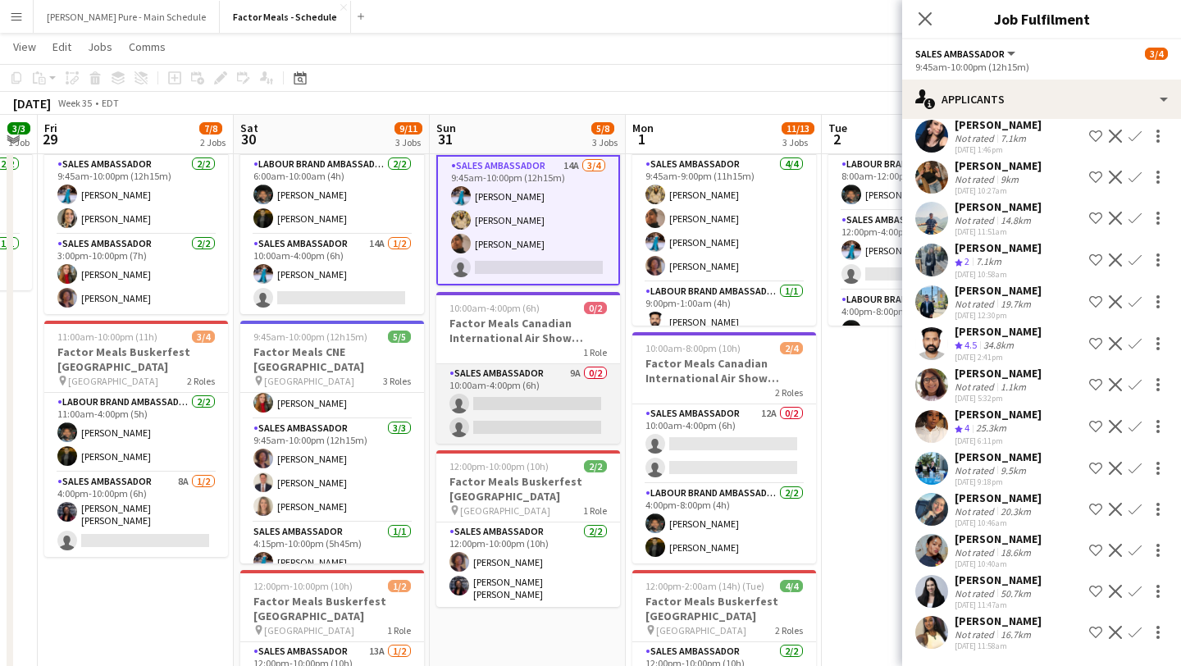
click at [579, 387] on app-card-role "Sales Ambassador 9A 0/2 10:00am-4:00pm (6h) single-neutral-actions single-neutr…" at bounding box center [528, 404] width 184 height 80
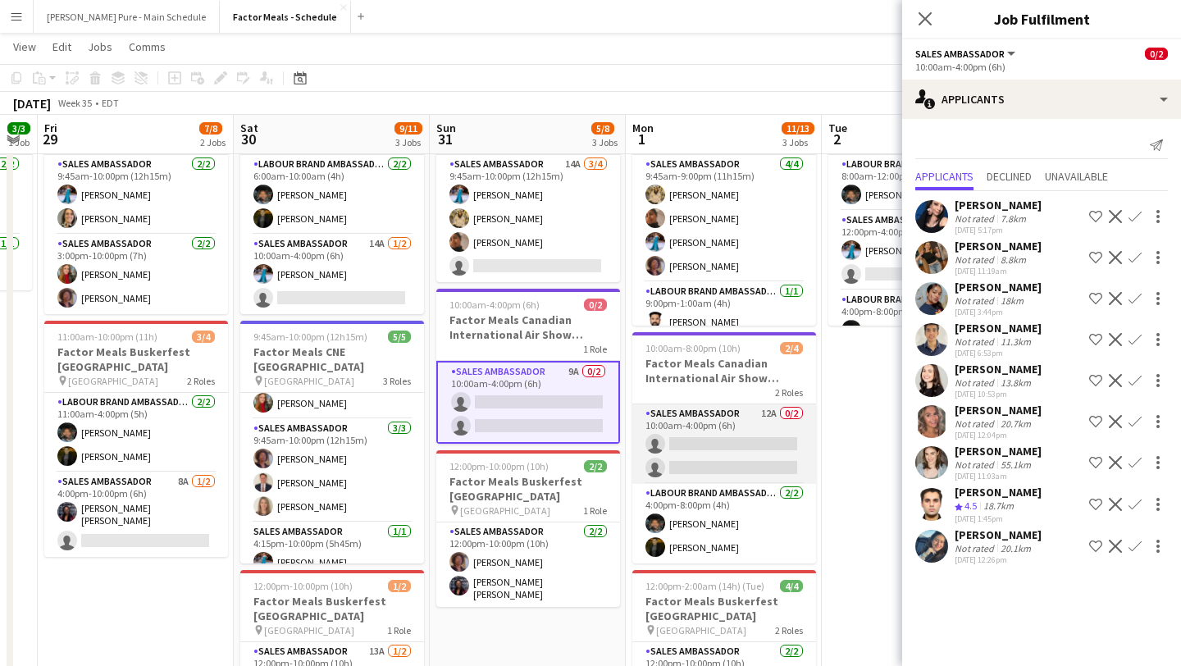
click at [735, 458] on app-card-role "Sales Ambassador 12A 0/2 10:00am-4:00pm (6h) single-neutral-actions single-neut…" at bounding box center [724, 444] width 184 height 80
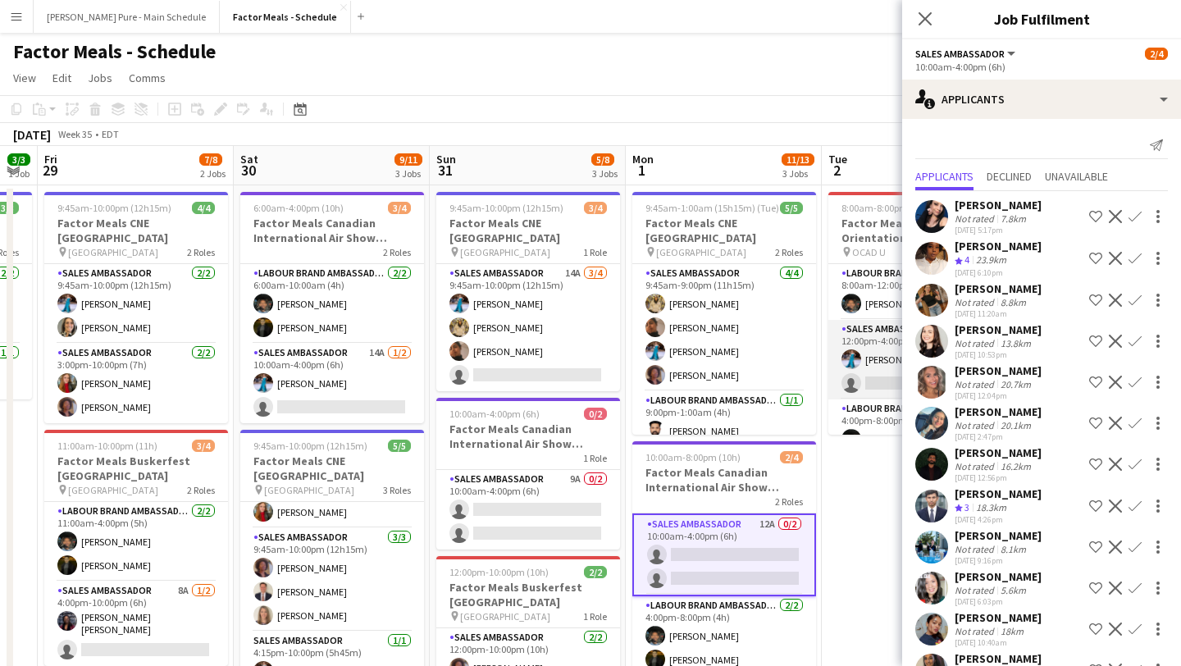
click at [873, 370] on app-card-role "Sales Ambassador 7A 1/2 12:00pm-4:00pm (4h) Tania Sharma single-neutral-actions" at bounding box center [920, 360] width 184 height 80
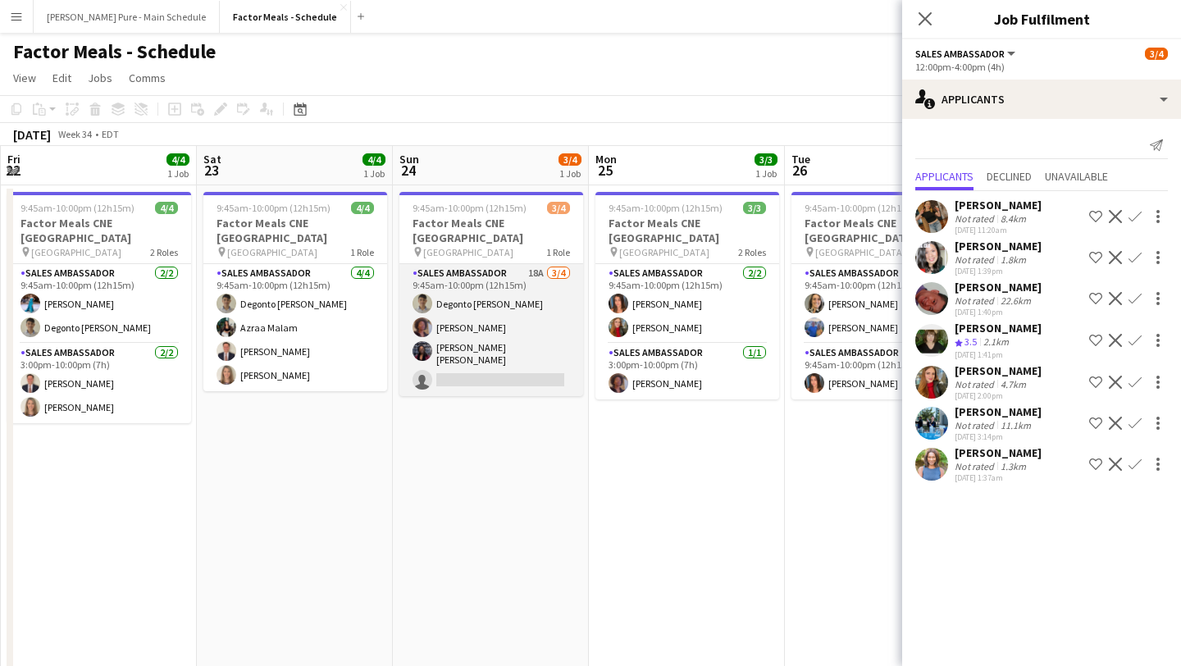
scroll to position [0, 390]
click at [497, 351] on app-card-role "Sales Ambassador 18A 3/4 9:45am-10:00pm (12h15m) Degonto Mazumder Destiny Konde…" at bounding box center [492, 330] width 184 height 132
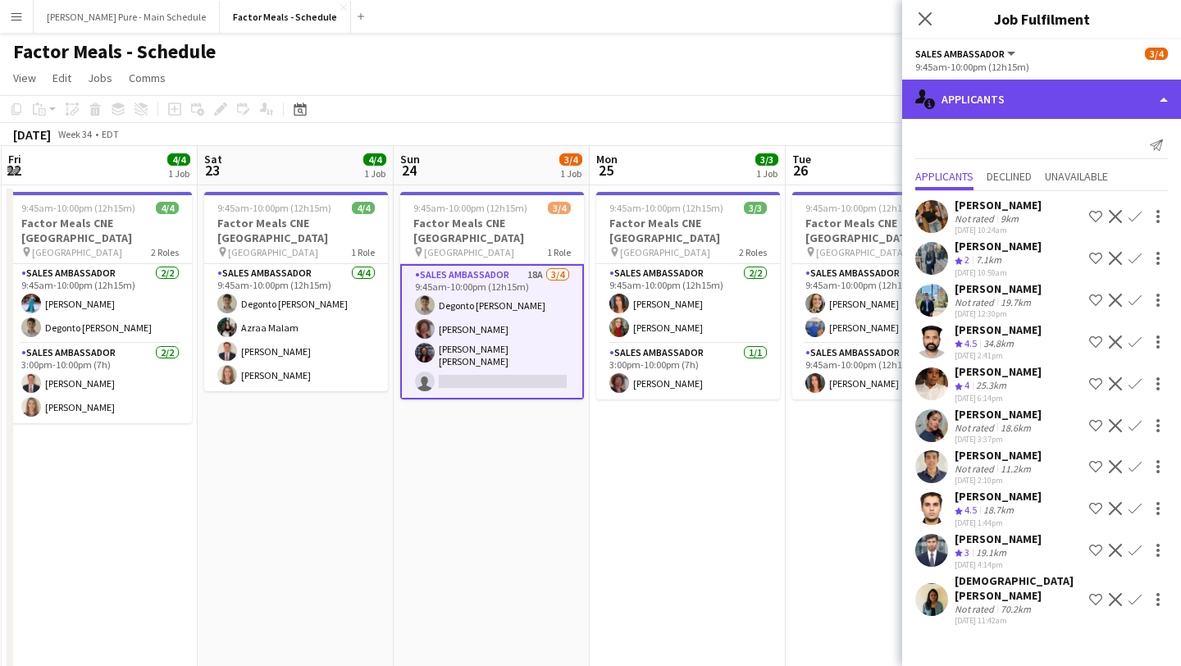
click at [915, 98] on div "single-neutral-actions-information Applicants" at bounding box center [1041, 99] width 279 height 39
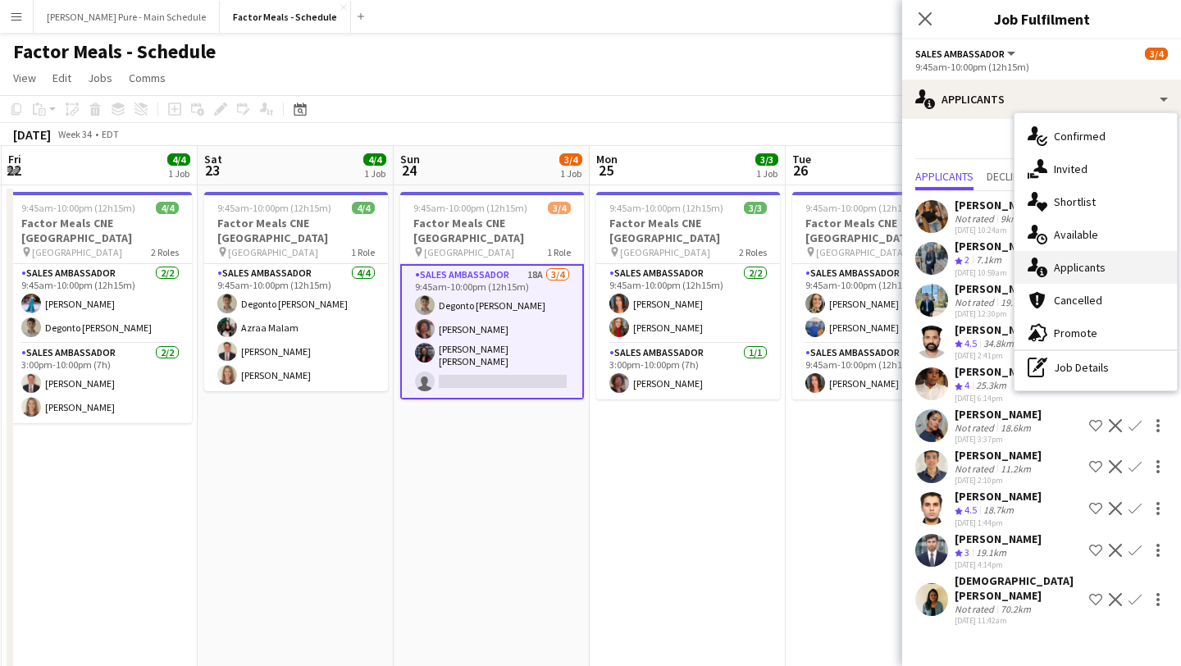
click at [915, 281] on div "single-neutral-actions-information Applicants" at bounding box center [1096, 267] width 162 height 33
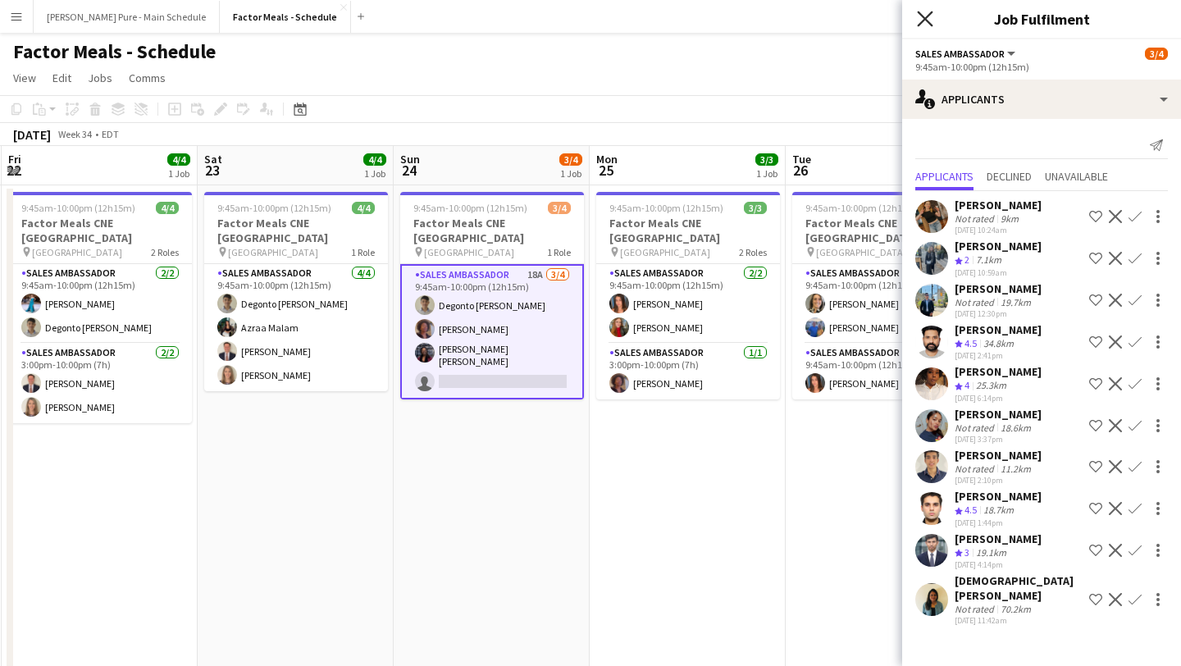
click at [915, 16] on icon at bounding box center [925, 19] width 16 height 16
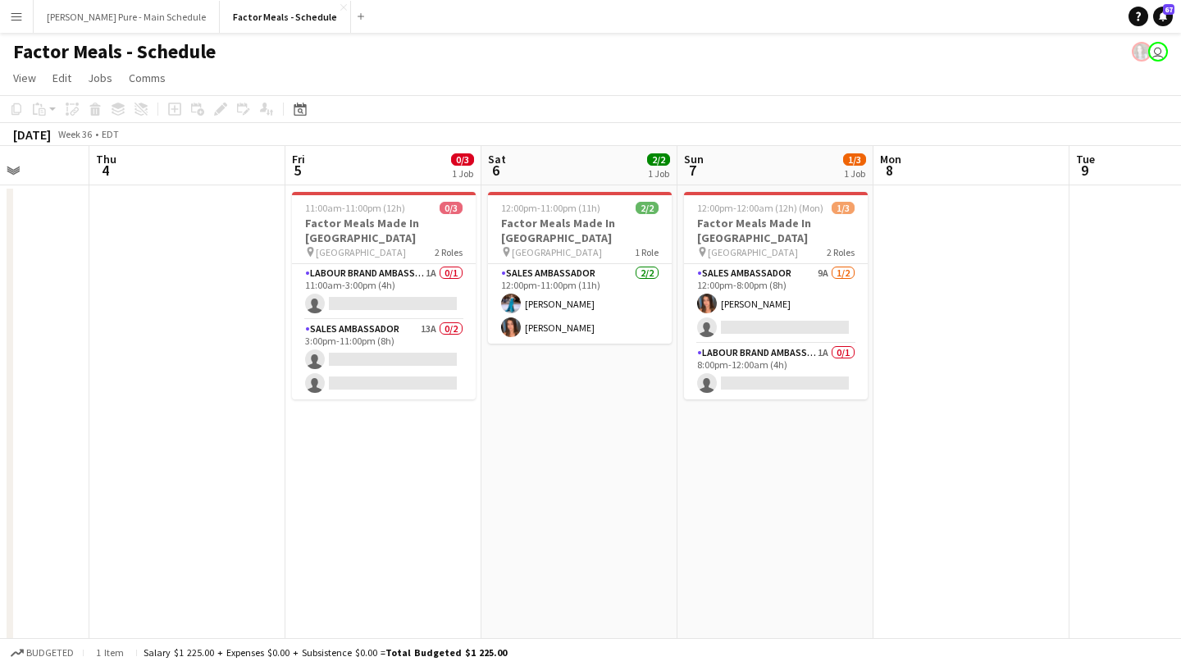
scroll to position [0, 379]
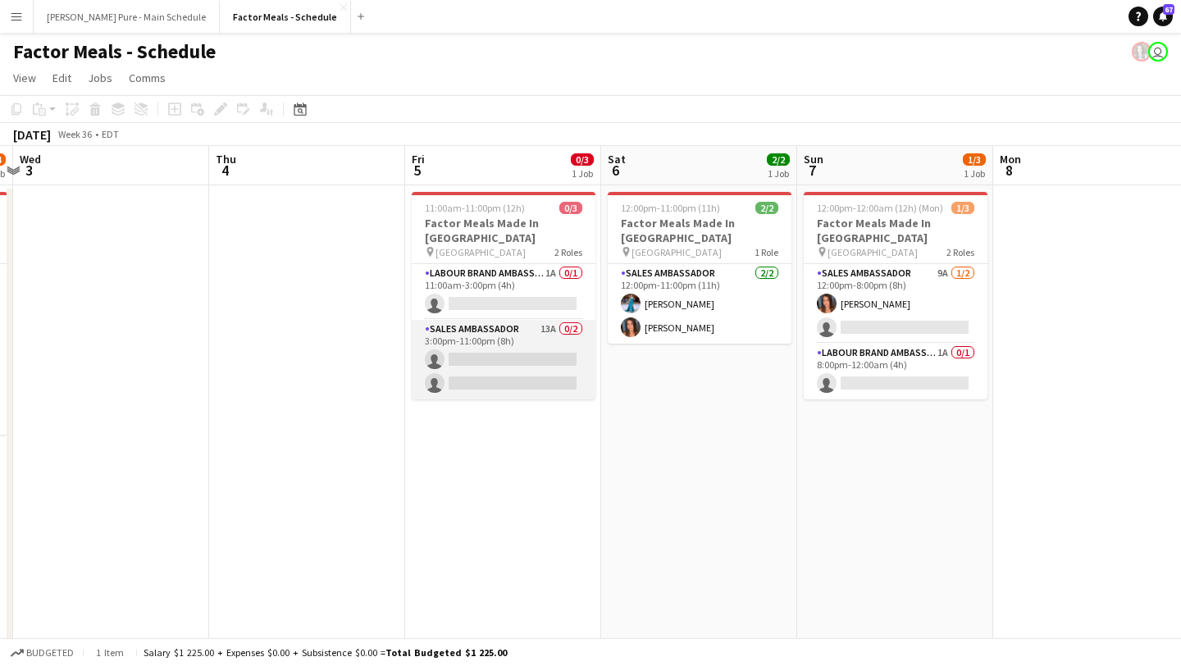
click at [531, 368] on app-card-role "Sales Ambassador 13A 0/2 3:00pm-11:00pm (8h) single-neutral-actions single-neut…" at bounding box center [504, 360] width 184 height 80
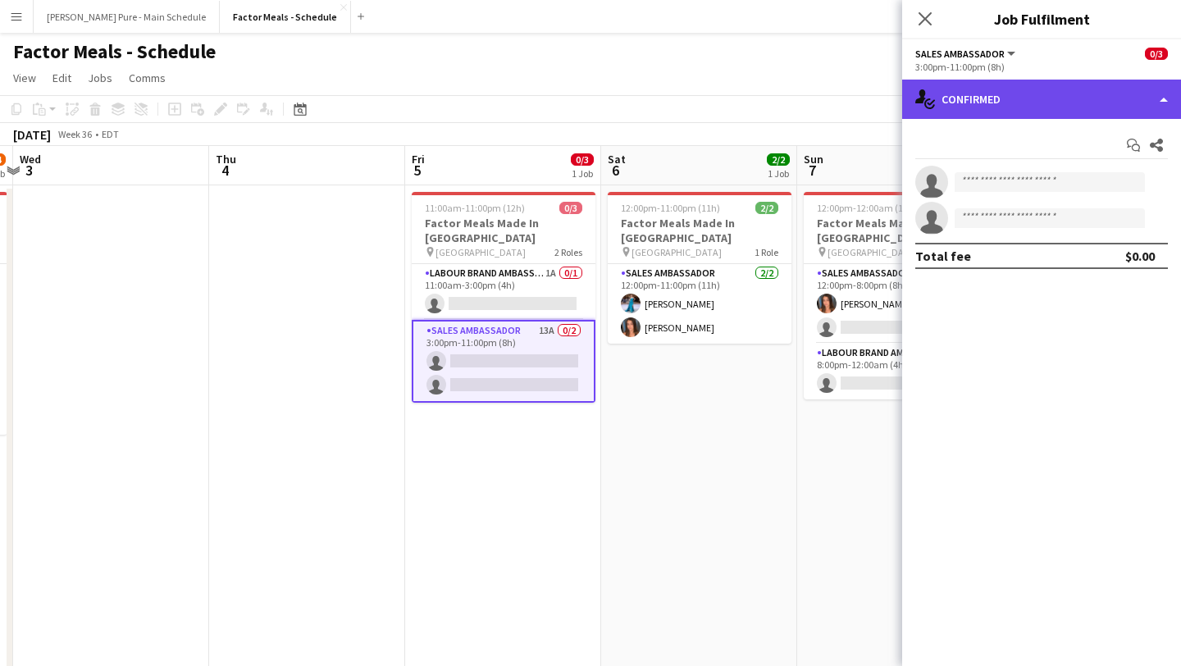
click at [915, 104] on div "single-neutral-actions-check-2 Confirmed" at bounding box center [1041, 99] width 279 height 39
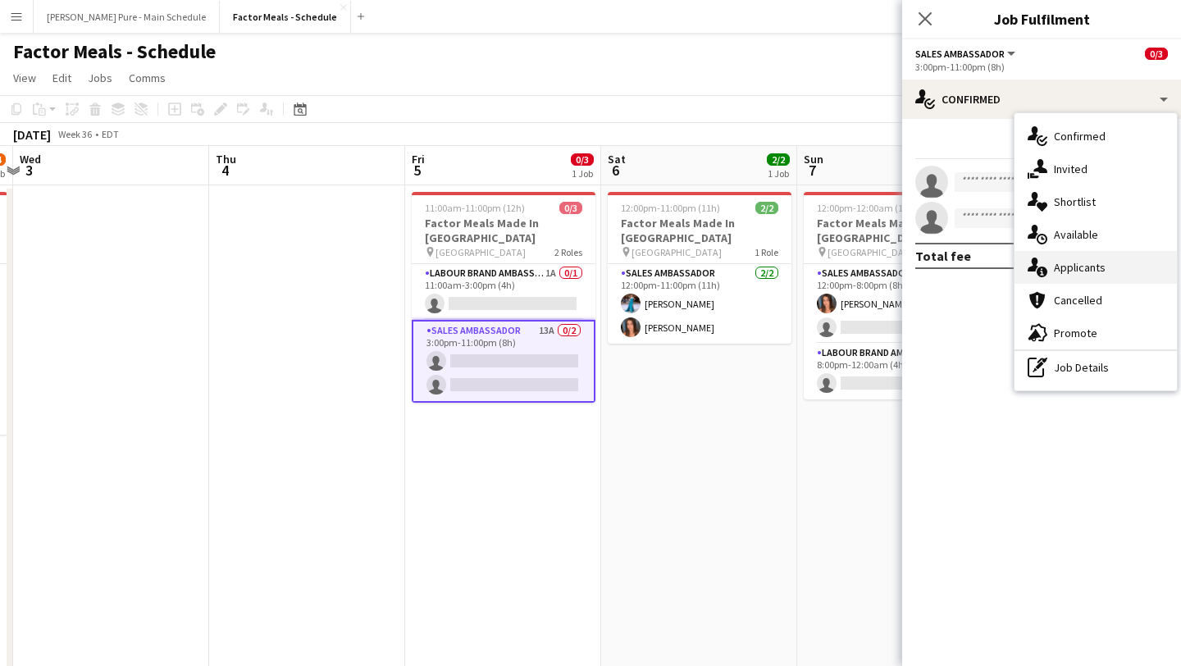
click at [915, 273] on div "single-neutral-actions-information Applicants" at bounding box center [1096, 267] width 162 height 33
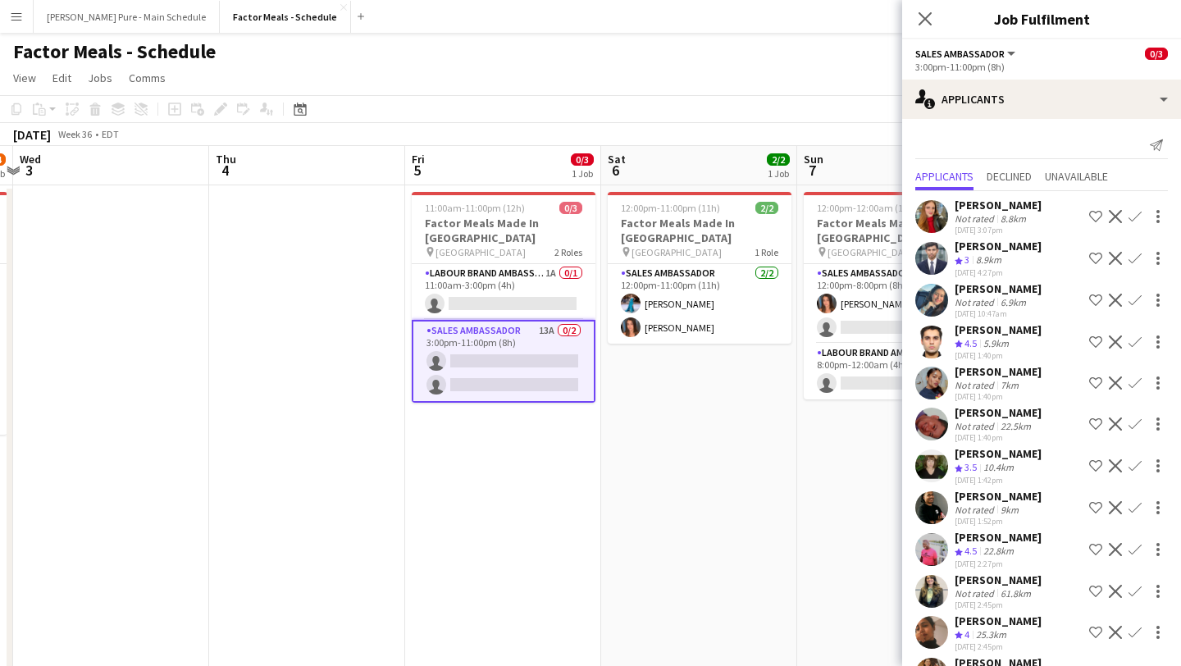
scroll to position [82, 0]
